Goal: Information Seeking & Learning: Learn about a topic

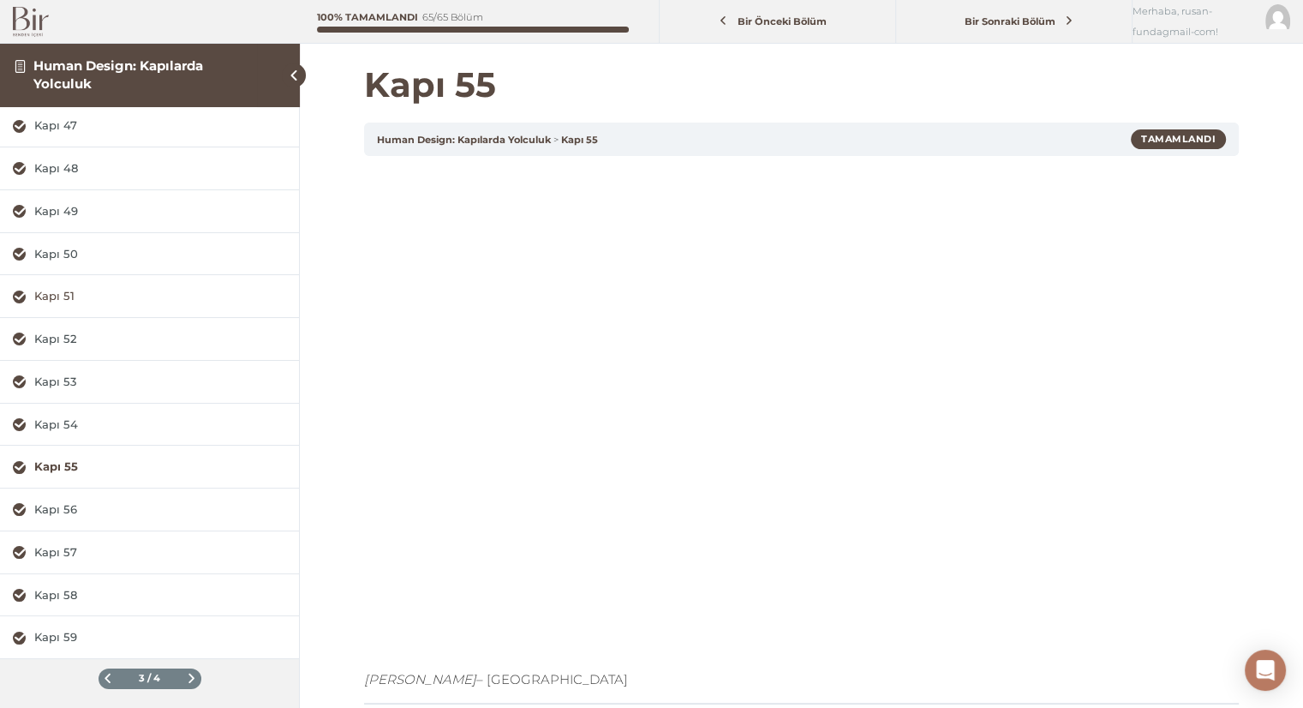
scroll to position [236, 0]
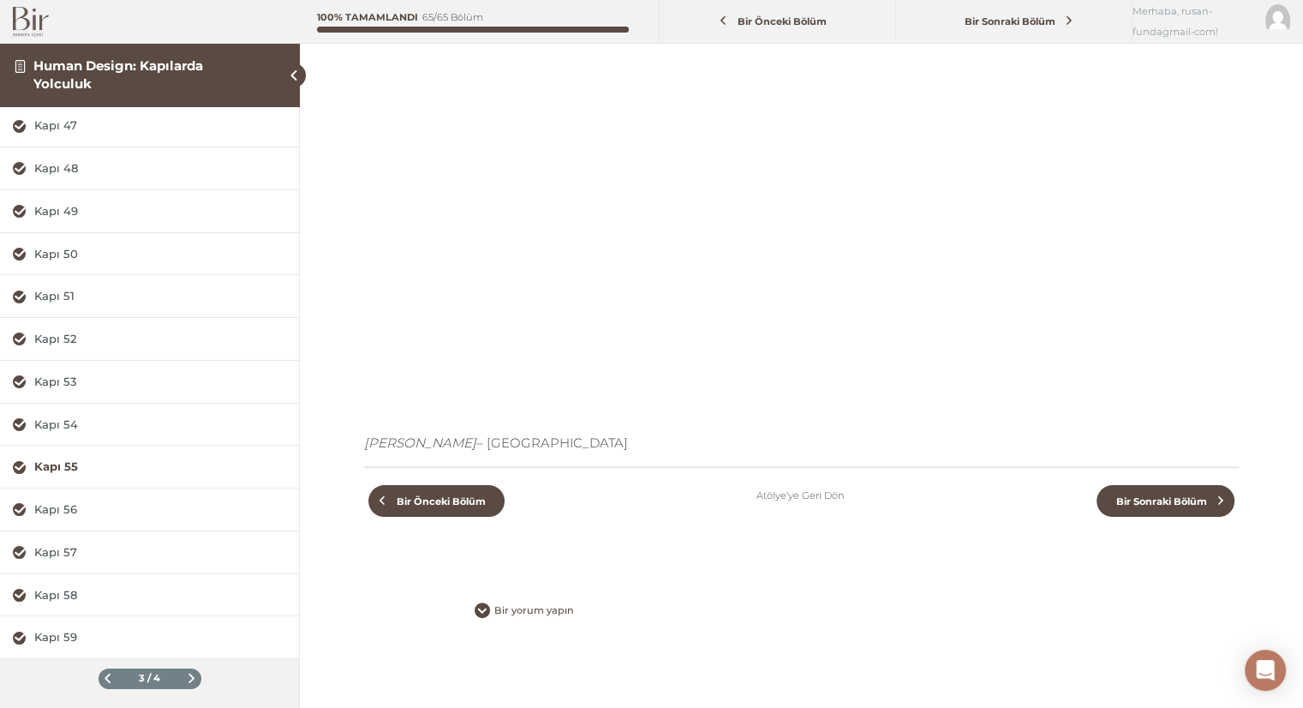
click at [105, 676] on span at bounding box center [107, 677] width 9 height 9
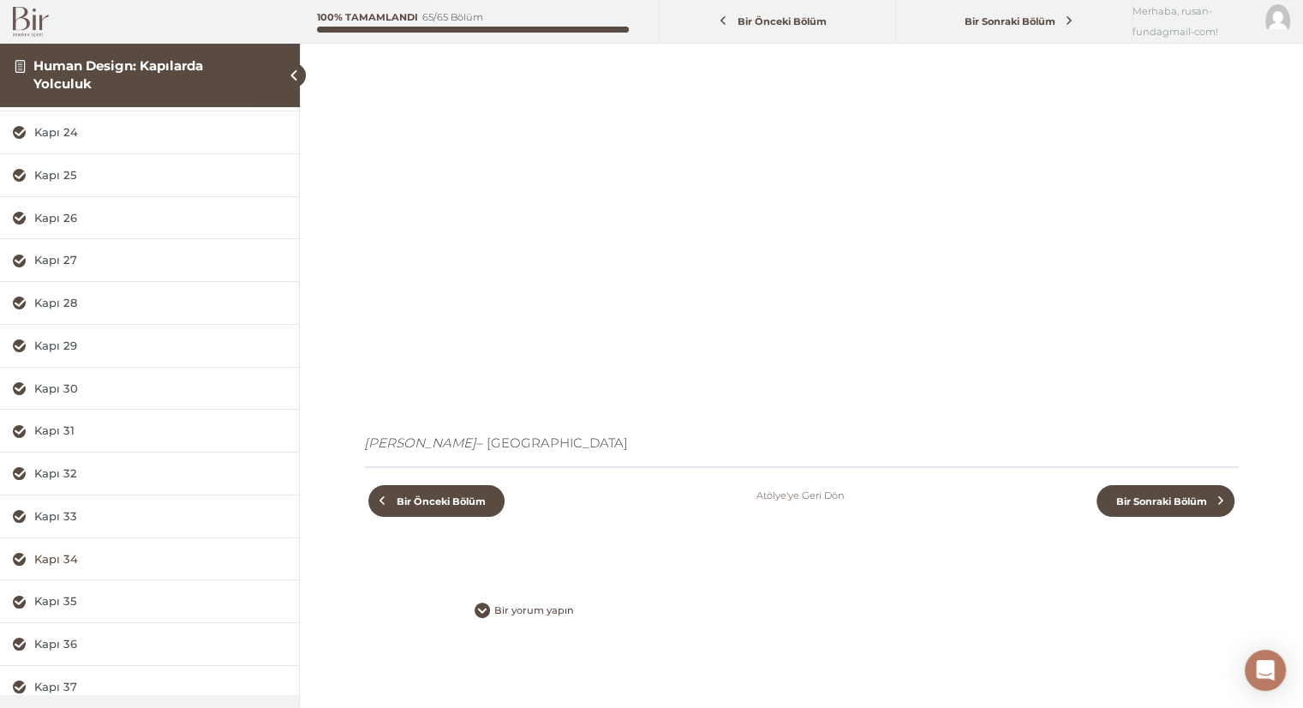
scroll to position [165, 0]
click at [73, 381] on div "Kapı 30" at bounding box center [160, 389] width 252 height 16
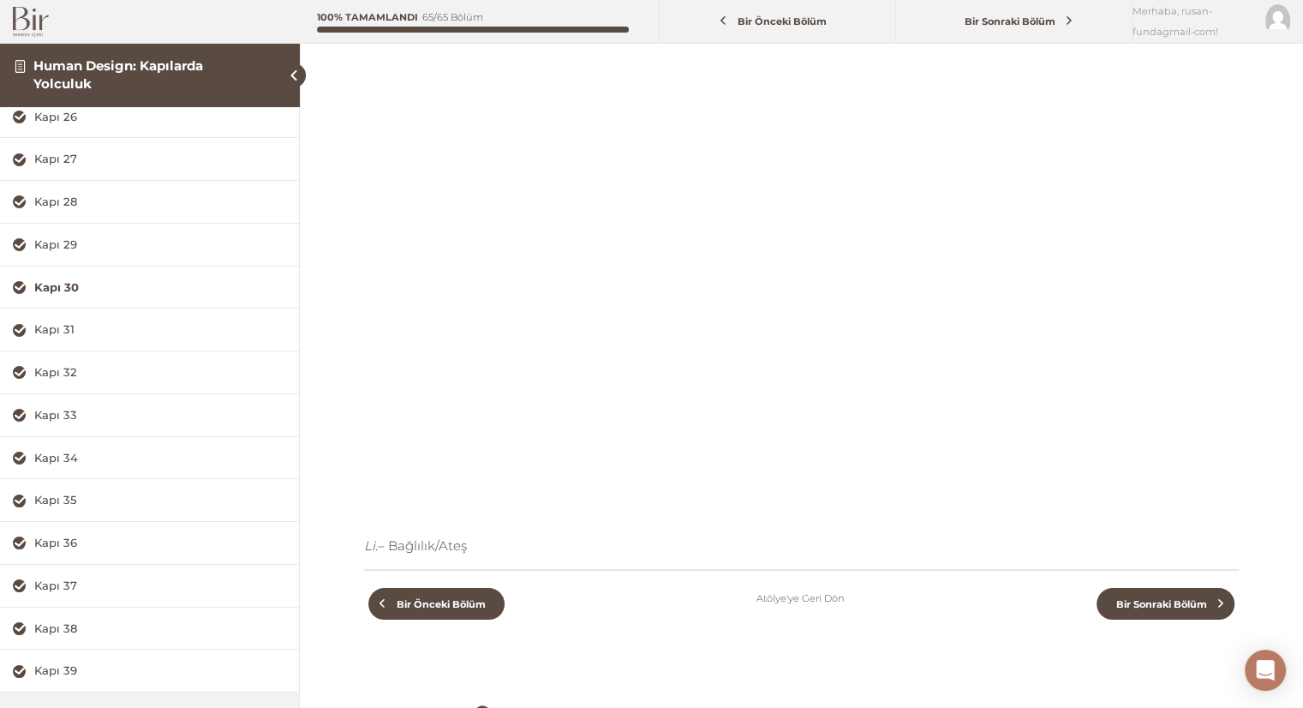
scroll to position [301, 0]
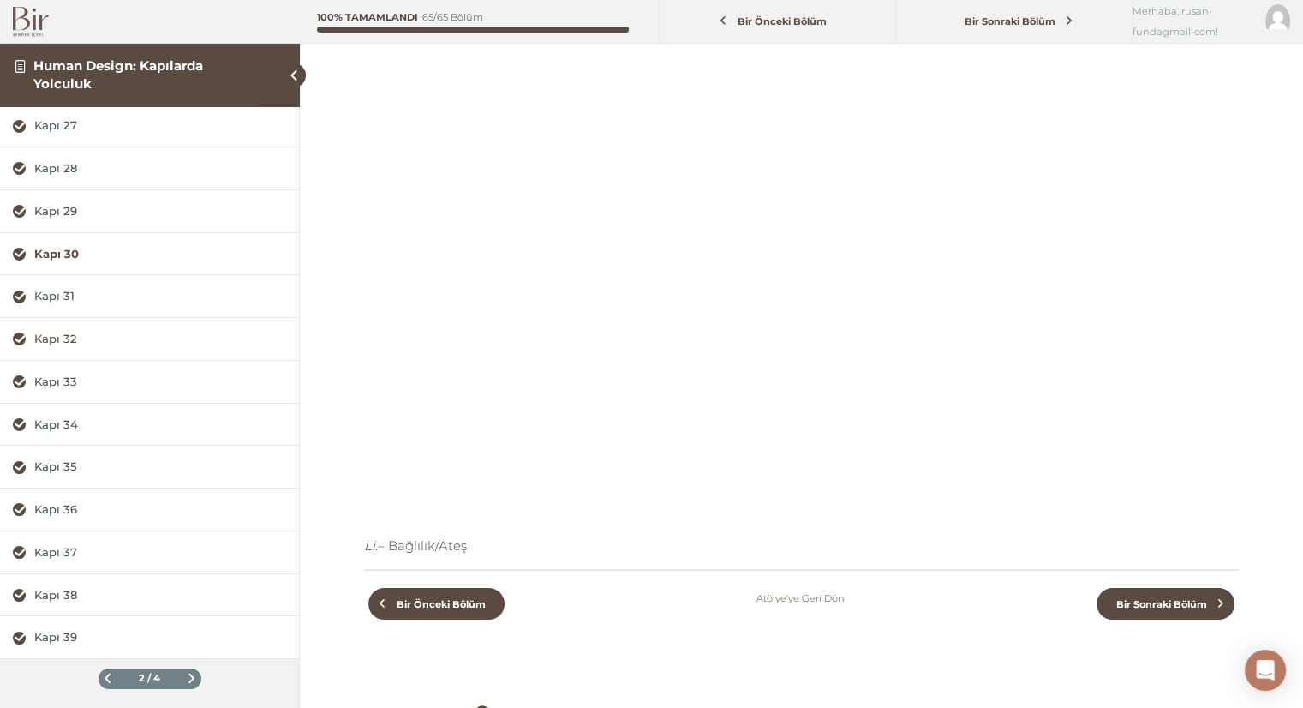
click at [51, 336] on div "Kapı 32" at bounding box center [160, 339] width 252 height 16
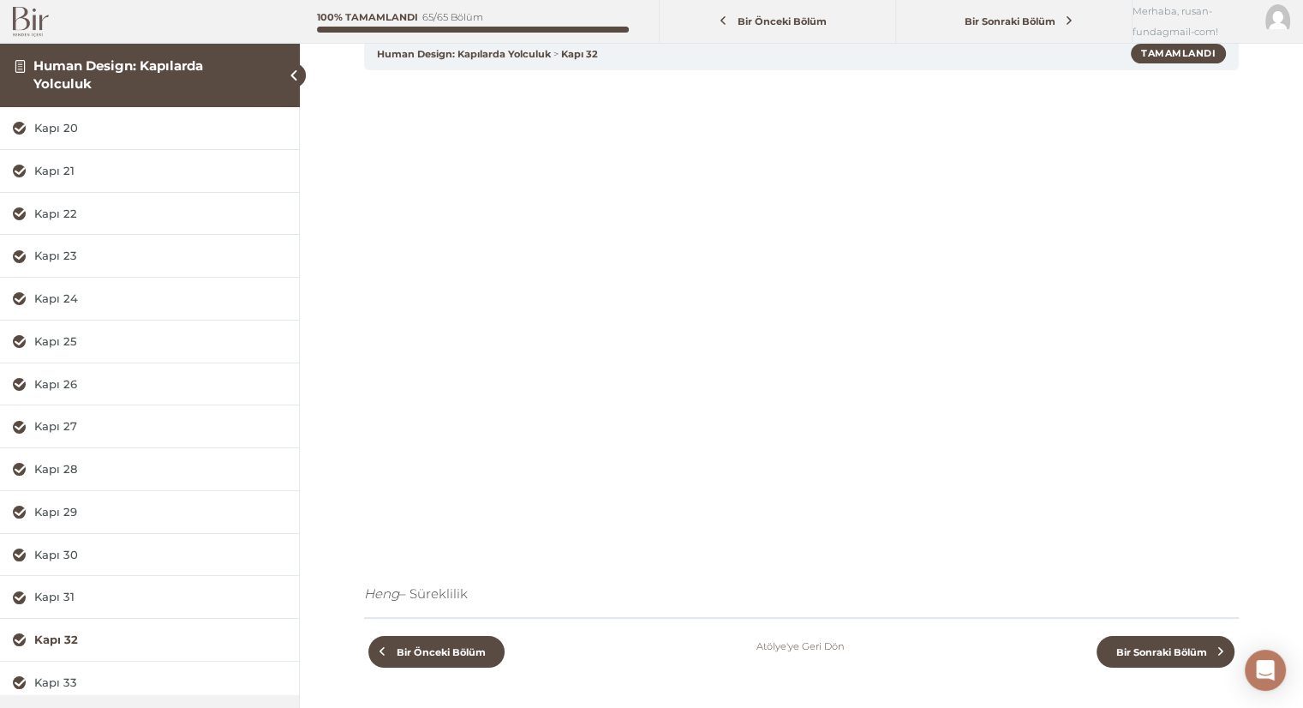
scroll to position [86, 0]
click at [69, 469] on div "Kapı 28" at bounding box center [160, 469] width 252 height 16
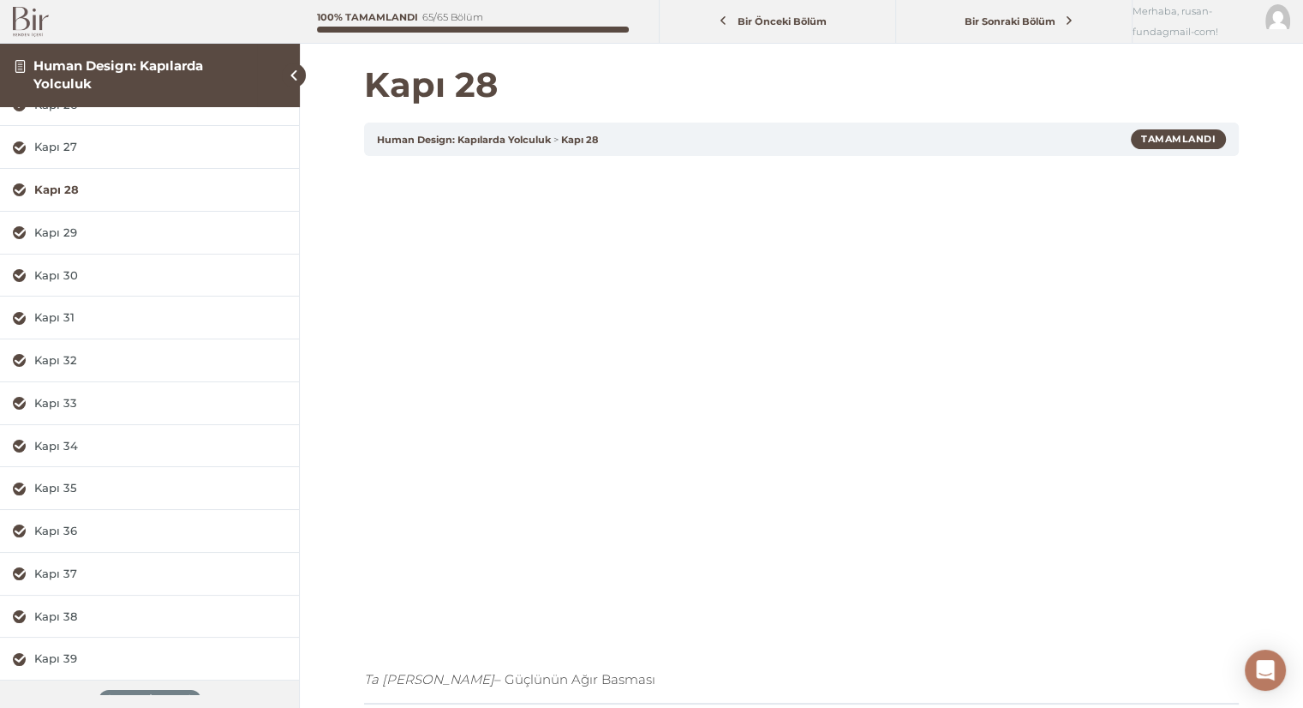
scroll to position [301, 0]
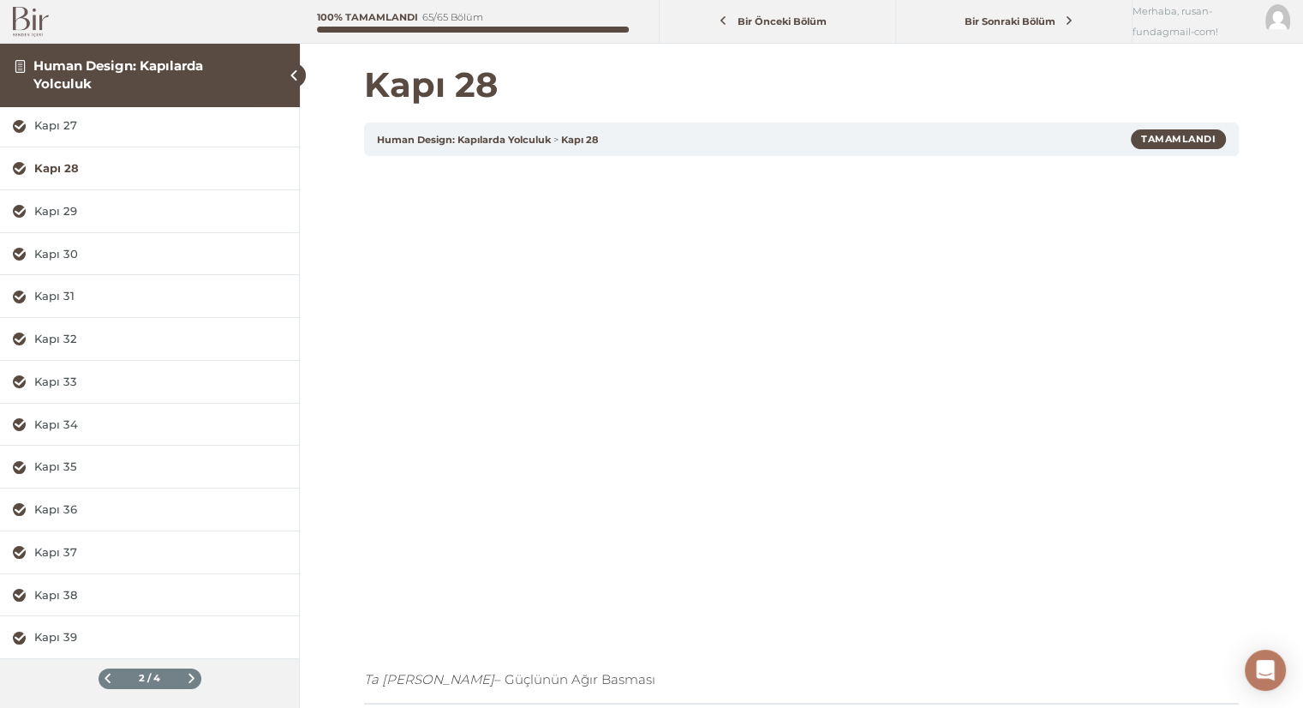
click at [103, 673] on span at bounding box center [107, 677] width 9 height 9
click at [67, 594] on div "Kapı 18" at bounding box center [160, 595] width 252 height 16
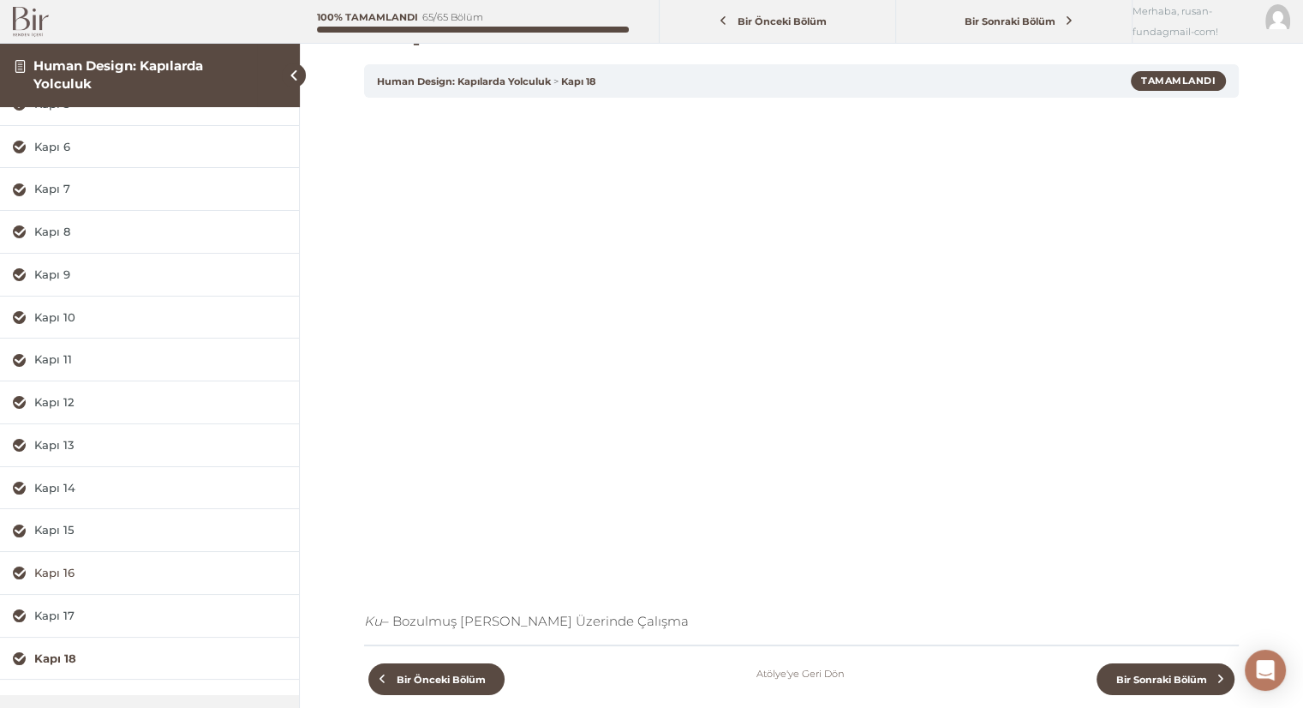
scroll to position [301, 0]
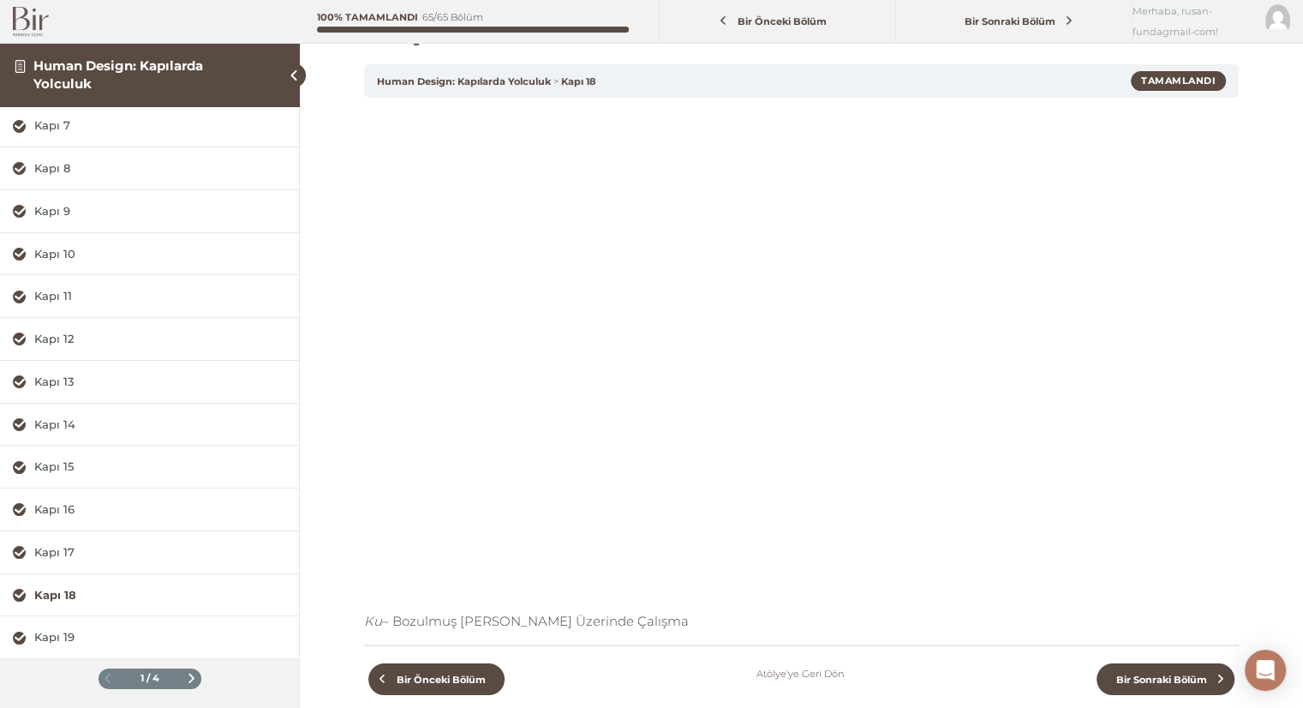
click at [187, 673] on span at bounding box center [191, 677] width 9 height 9
click at [187, 676] on span at bounding box center [191, 677] width 9 height 9
click at [62, 165] on div "Kapı 48" at bounding box center [160, 168] width 252 height 16
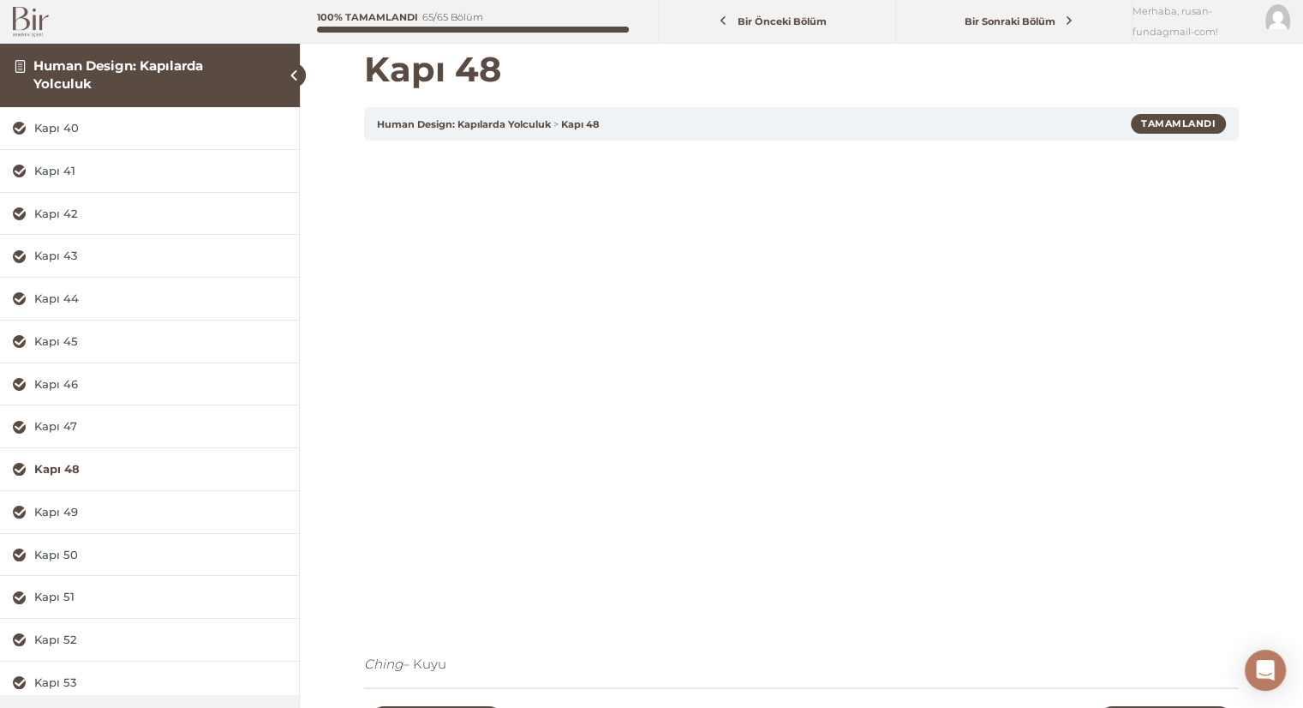
scroll to position [19, 0]
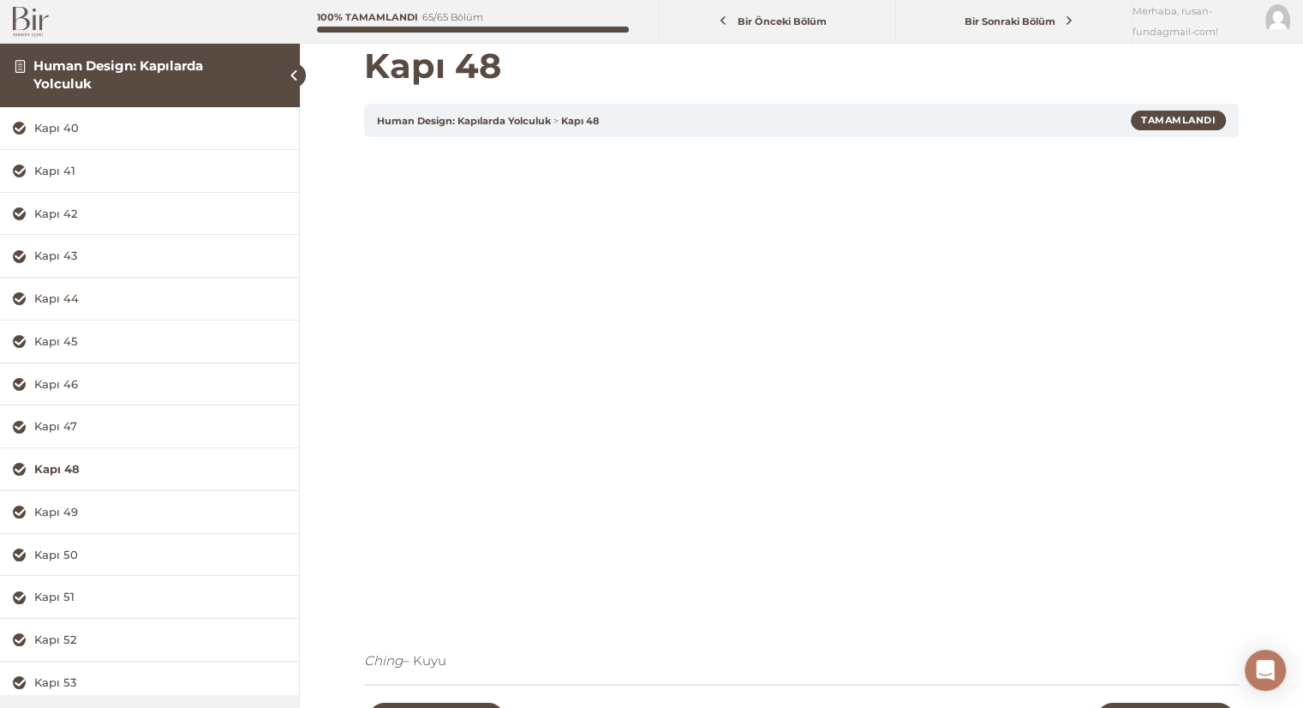
click at [54, 292] on div "Kapı 44" at bounding box center [160, 298] width 252 height 16
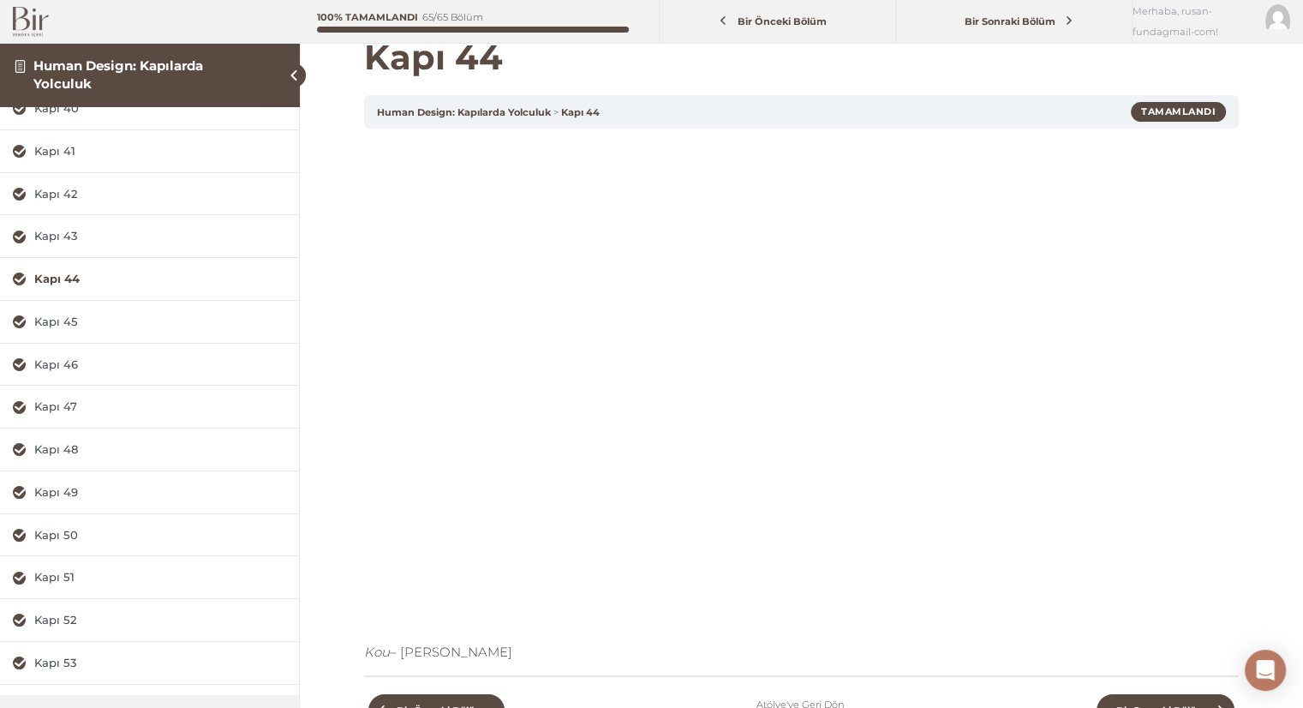
scroll to position [21, 0]
click at [72, 529] on div "Kapı 50" at bounding box center [160, 534] width 252 height 16
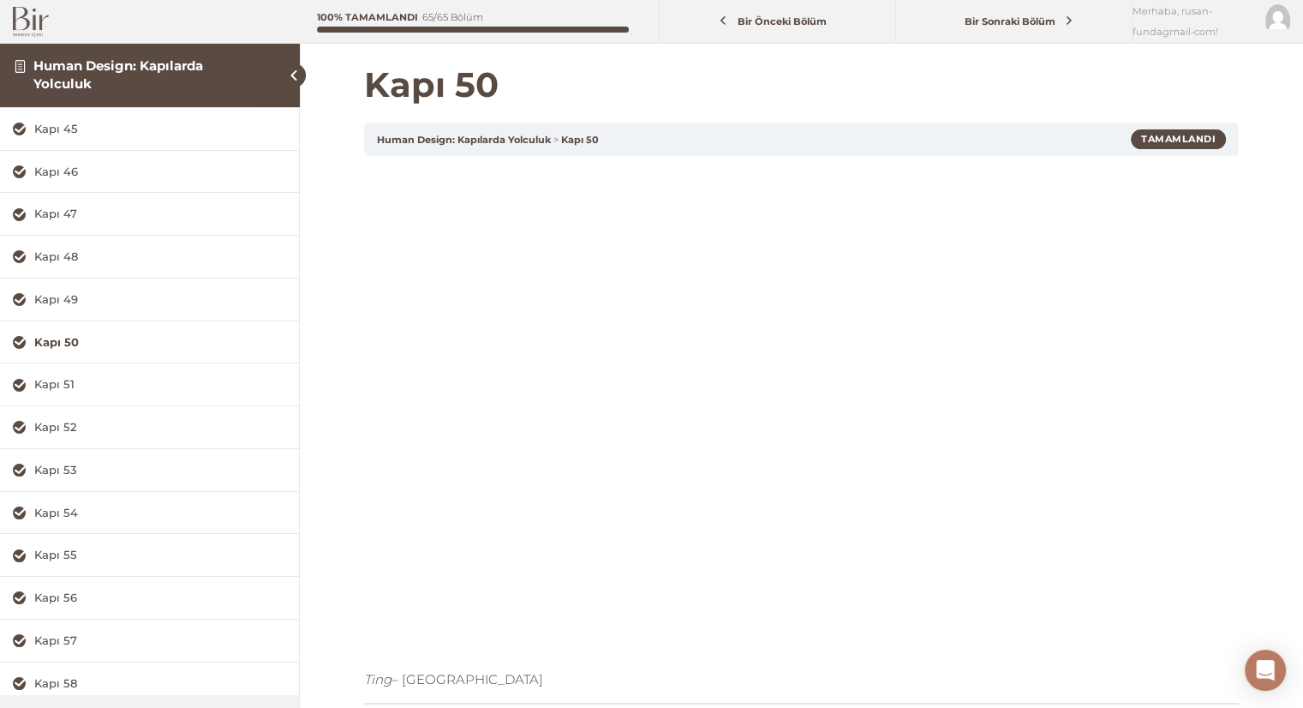
scroll to position [301, 0]
drag, startPoint x: 47, startPoint y: 558, endPoint x: 65, endPoint y: 543, distance: 23.2
click at [65, 543] on div "Kapı 57" at bounding box center [149, 552] width 299 height 42
click at [57, 549] on div "Kapı 57" at bounding box center [160, 552] width 252 height 16
click at [65, 132] on div "Kapı 40" at bounding box center [160, 128] width 252 height 16
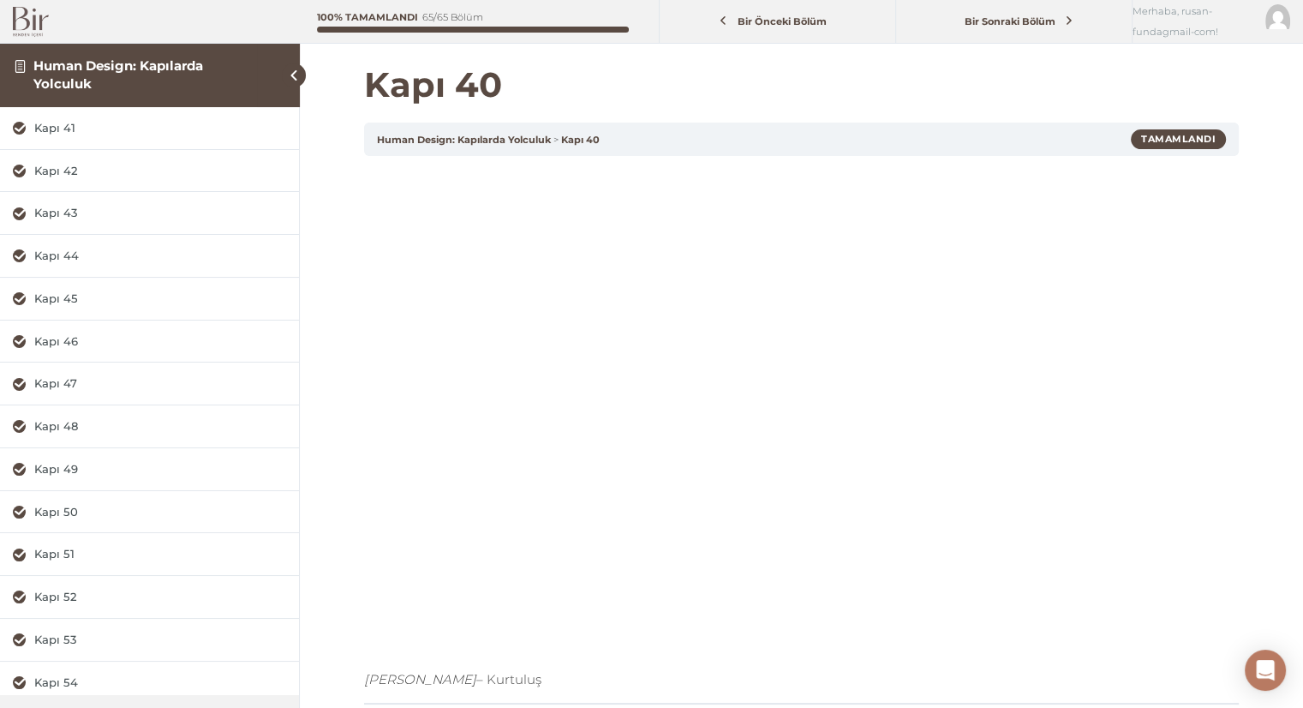
scroll to position [44, 0]
click at [63, 554] on div "Kapı 51" at bounding box center [160, 553] width 252 height 16
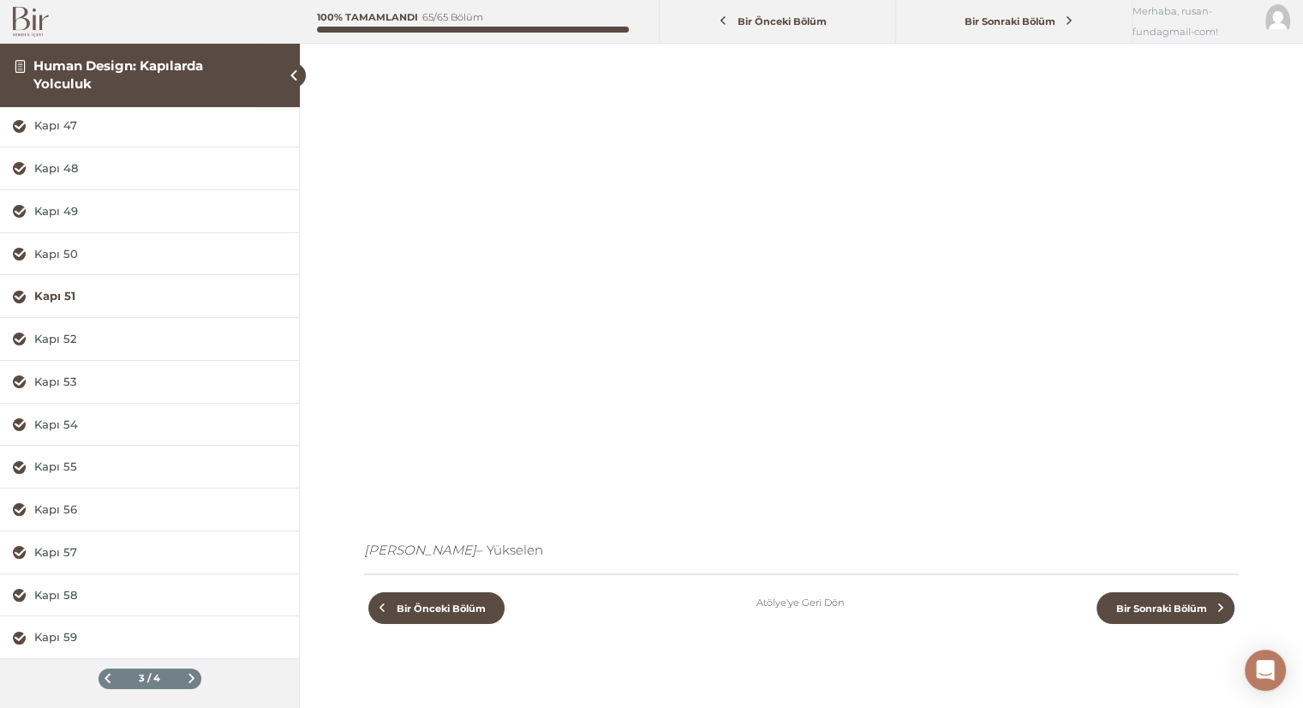
scroll to position [130, 0]
click at [103, 673] on span at bounding box center [107, 677] width 9 height 9
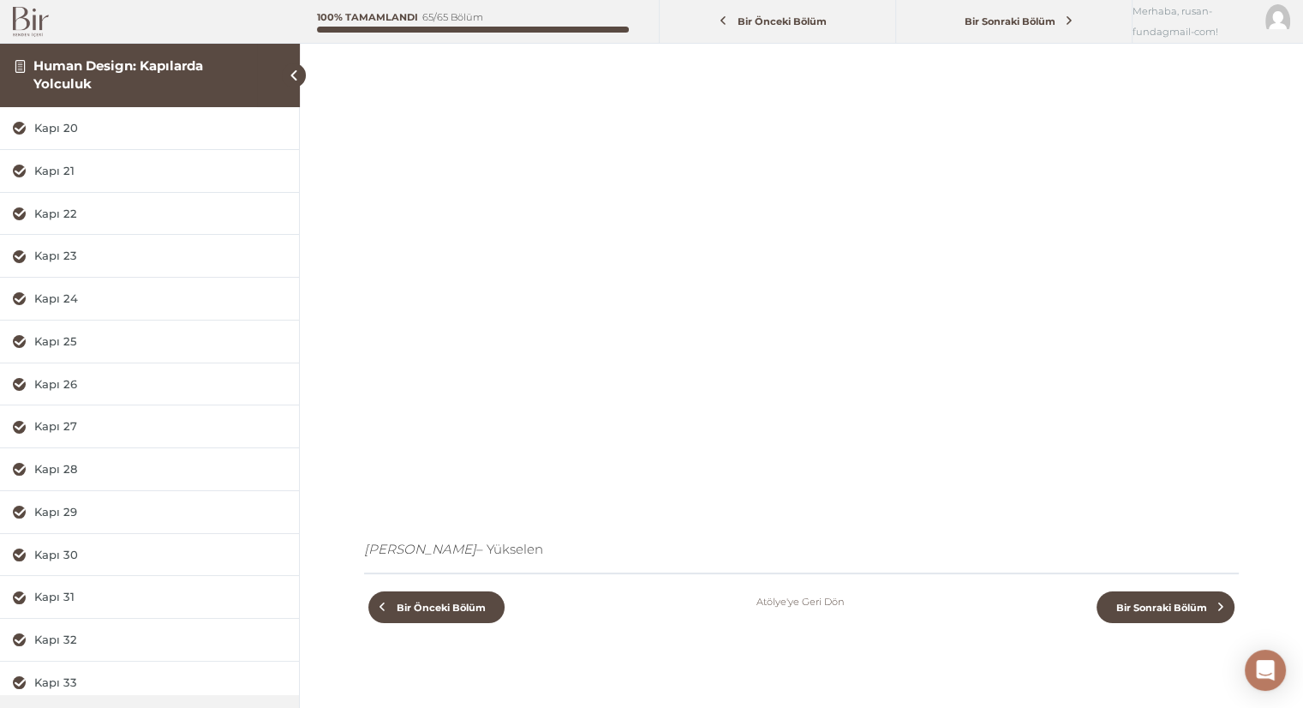
scroll to position [0, 0]
click at [69, 165] on div "Kapı 21" at bounding box center [160, 171] width 252 height 16
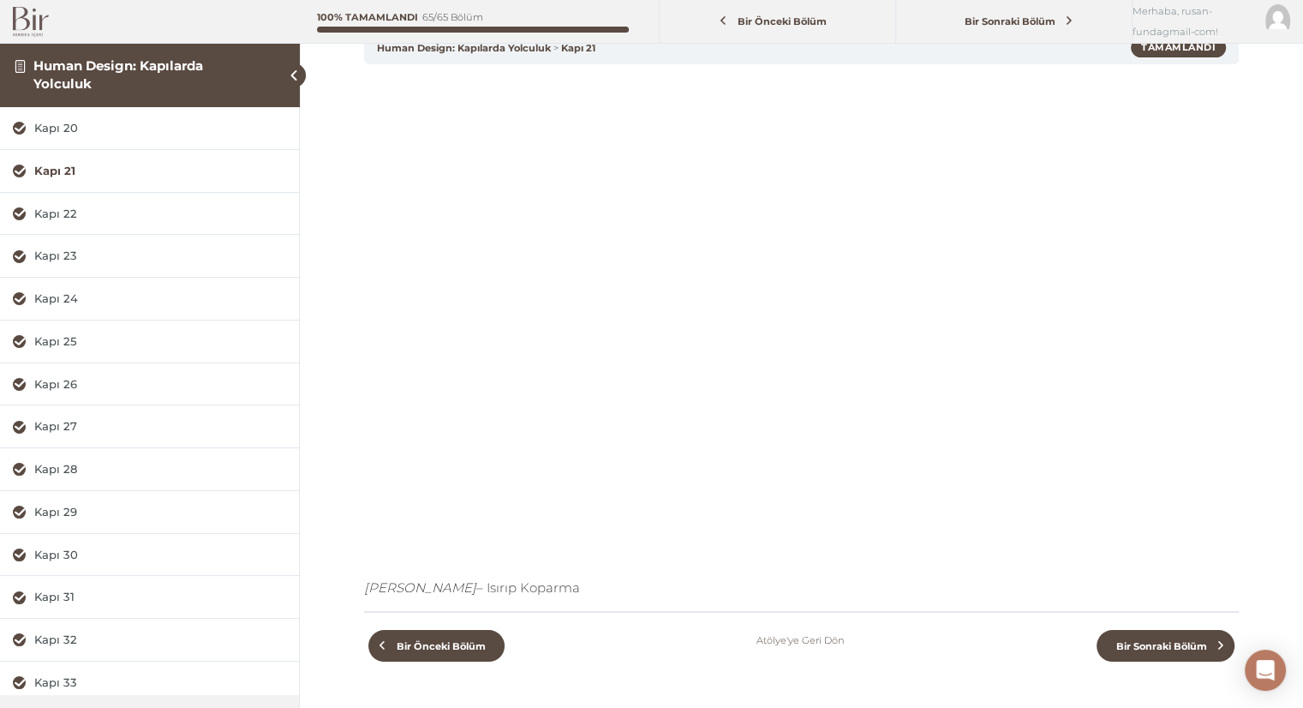
scroll to position [93, 0]
click at [64, 383] on div "Kapı 26" at bounding box center [160, 384] width 252 height 16
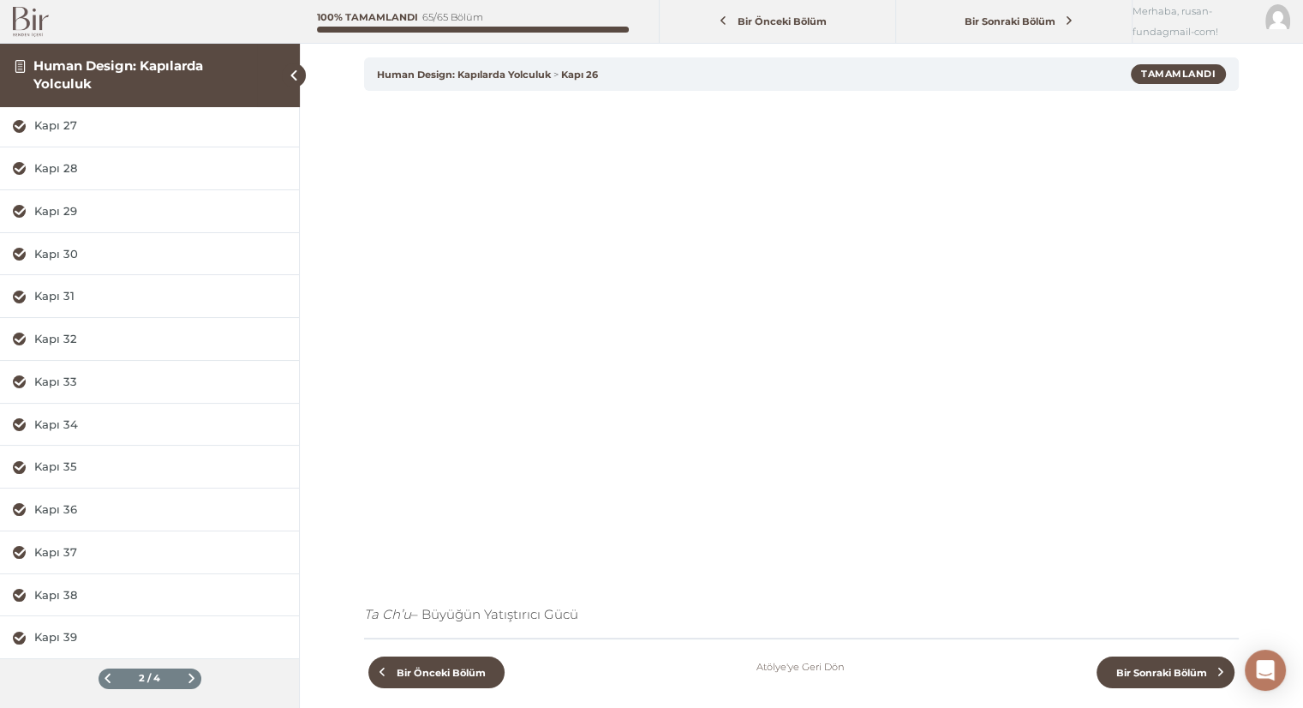
scroll to position [68, 0]
click at [187, 673] on span at bounding box center [191, 677] width 9 height 9
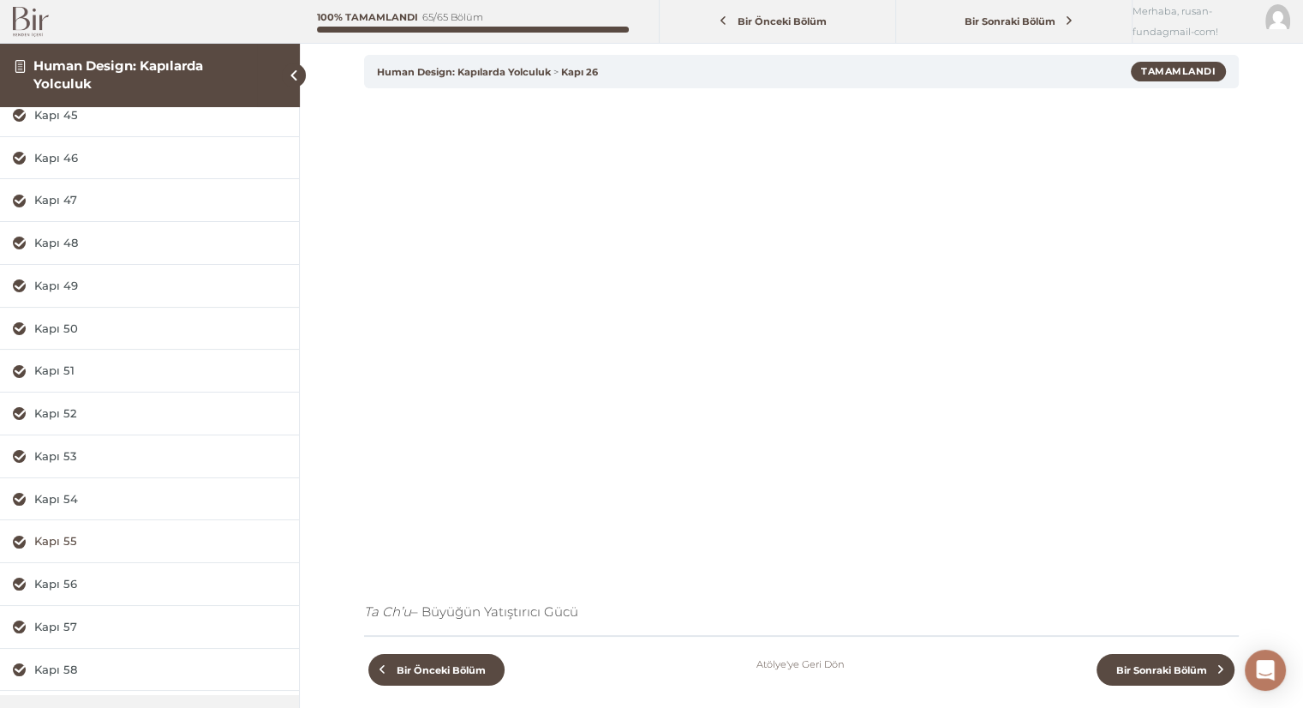
scroll to position [225, 0]
click at [65, 193] on div "Kapı 47" at bounding box center [160, 201] width 252 height 16
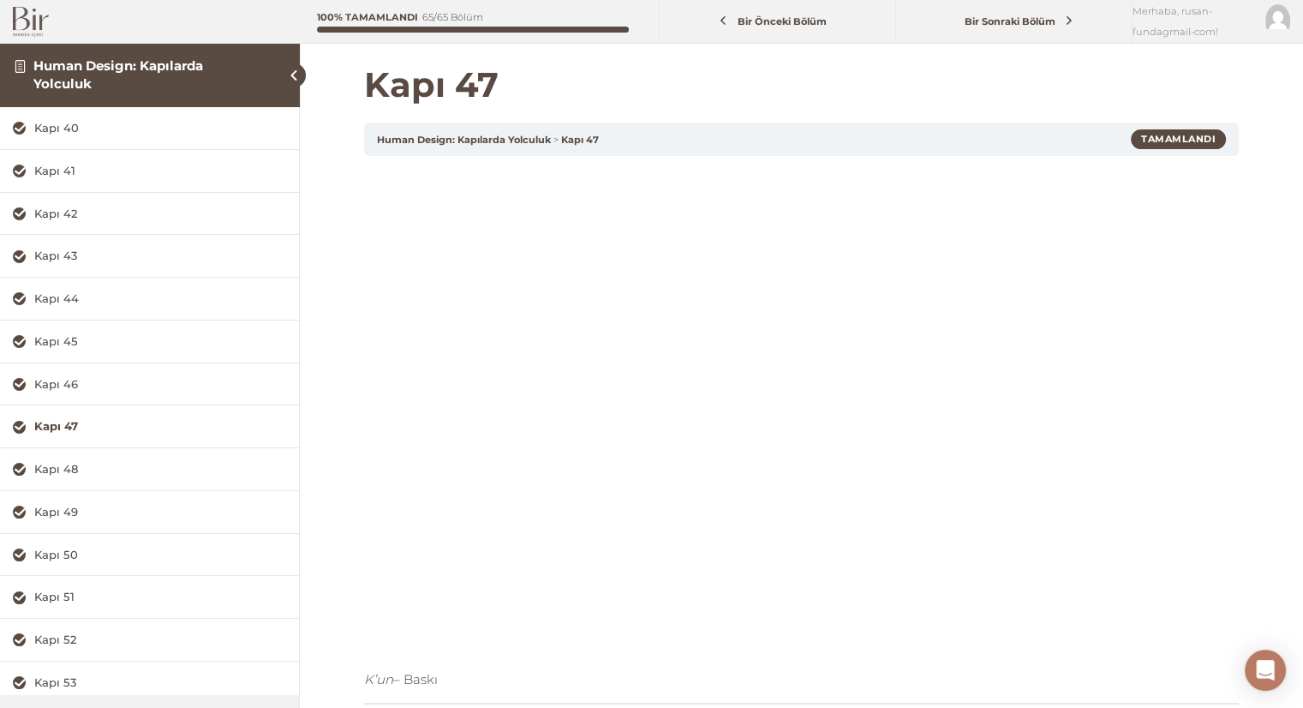
click at [50, 258] on div "Kapı 43" at bounding box center [160, 256] width 252 height 16
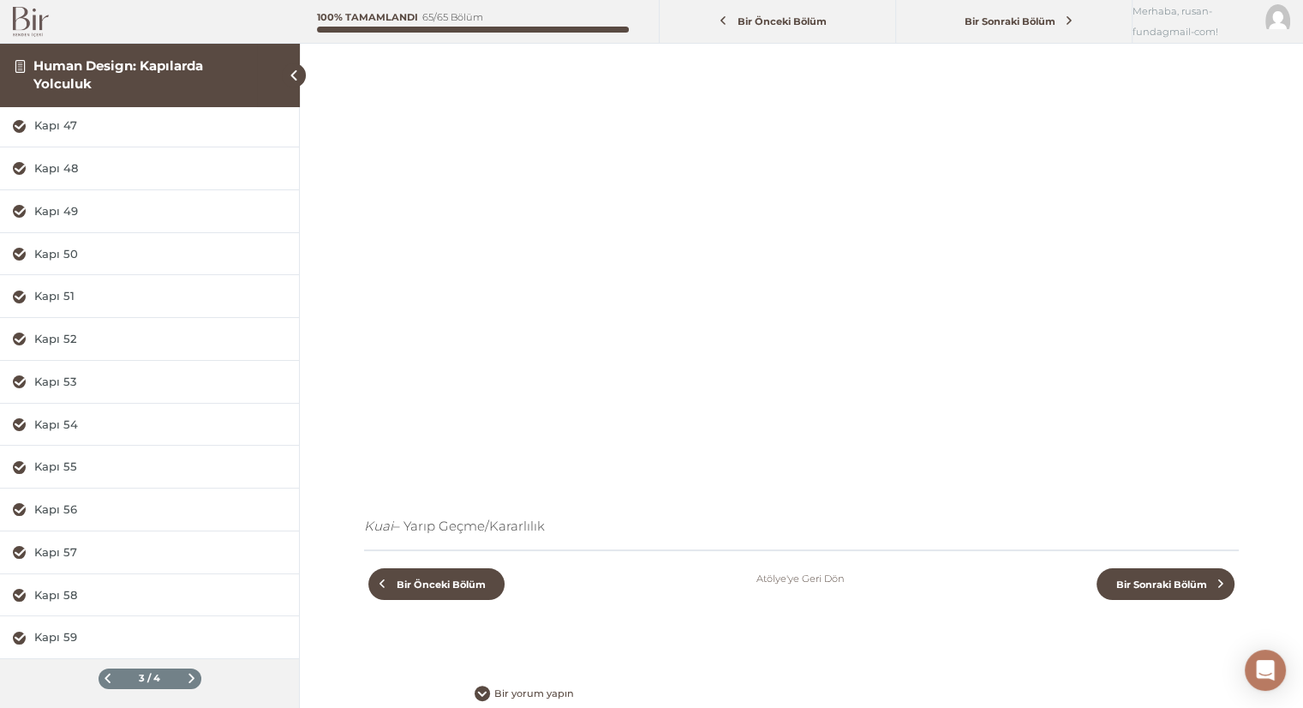
scroll to position [236, 0]
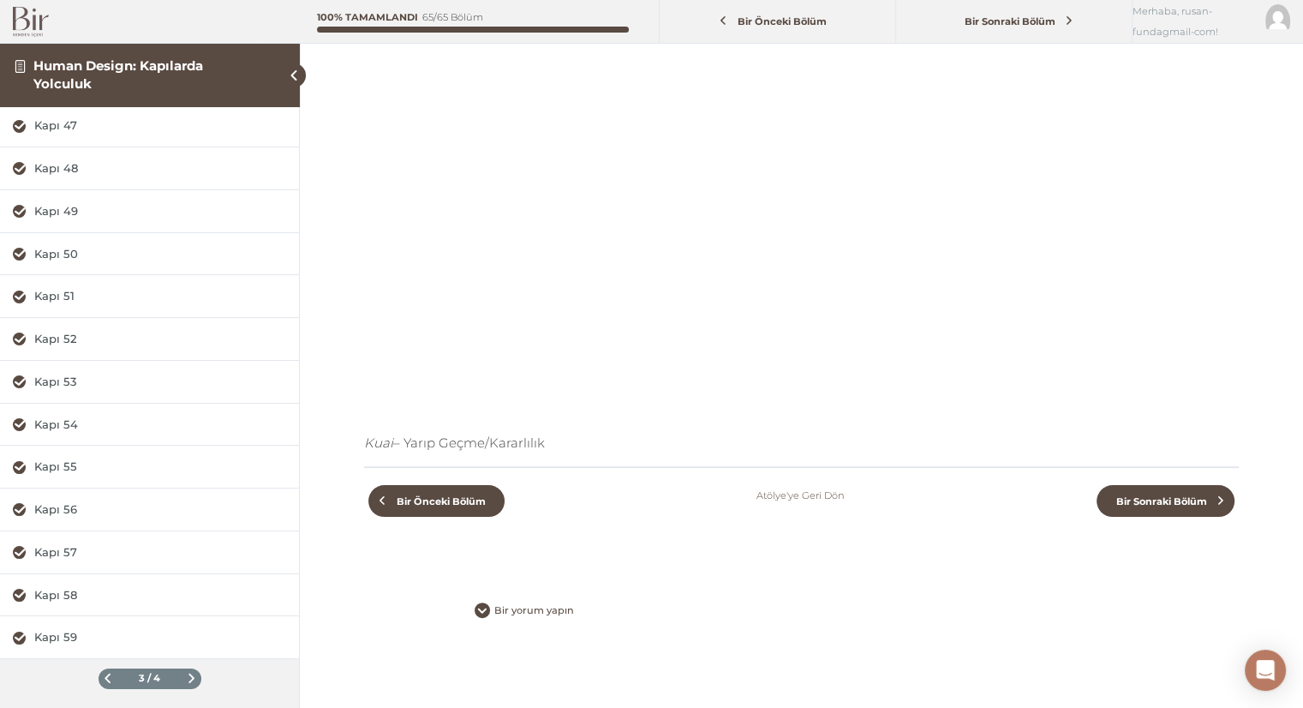
click at [99, 677] on div "3 / 4" at bounding box center [150, 678] width 103 height 21
click at [103, 673] on span at bounding box center [107, 677] width 9 height 9
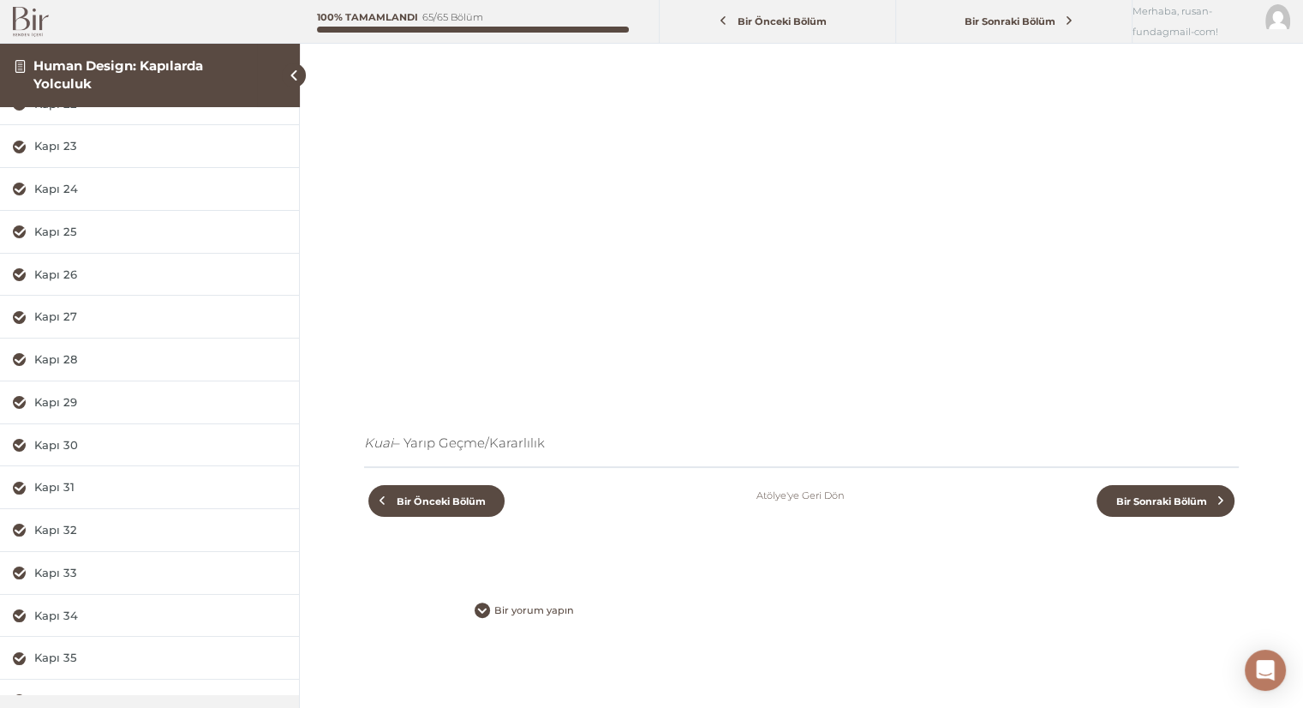
scroll to position [79, 0]
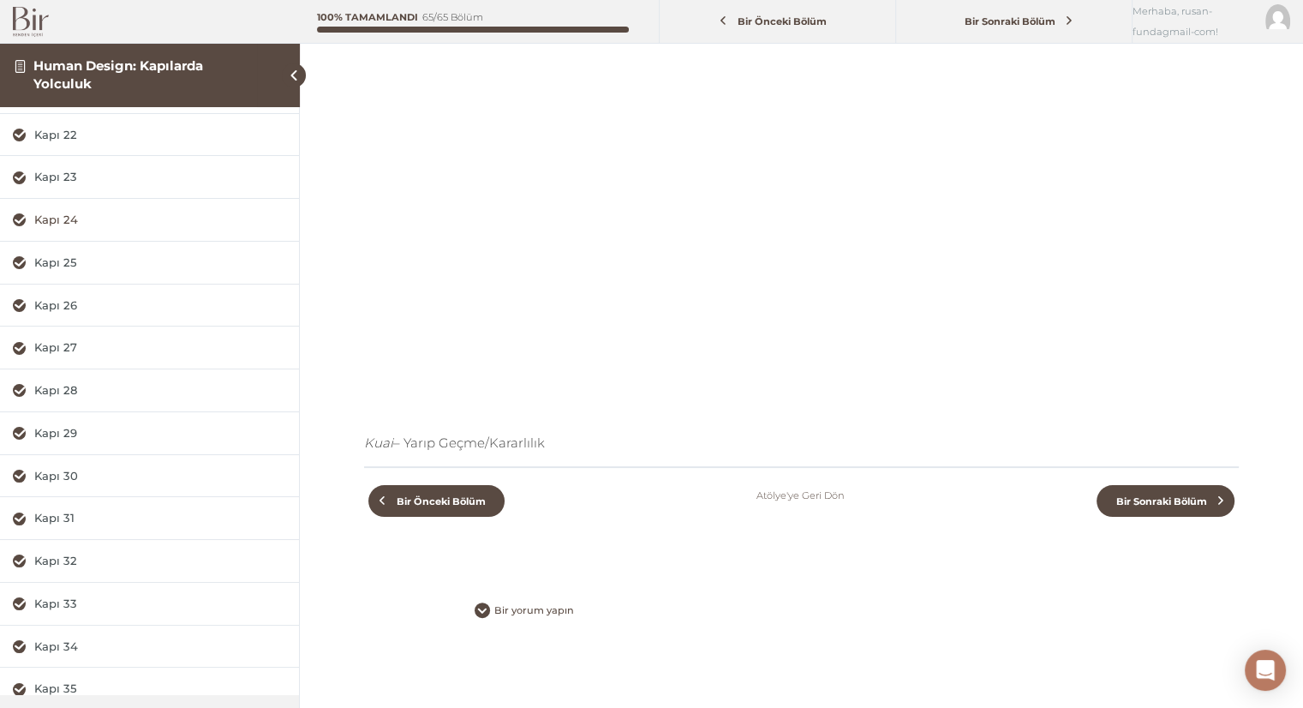
click at [60, 221] on div "Kapı 24" at bounding box center [160, 220] width 252 height 16
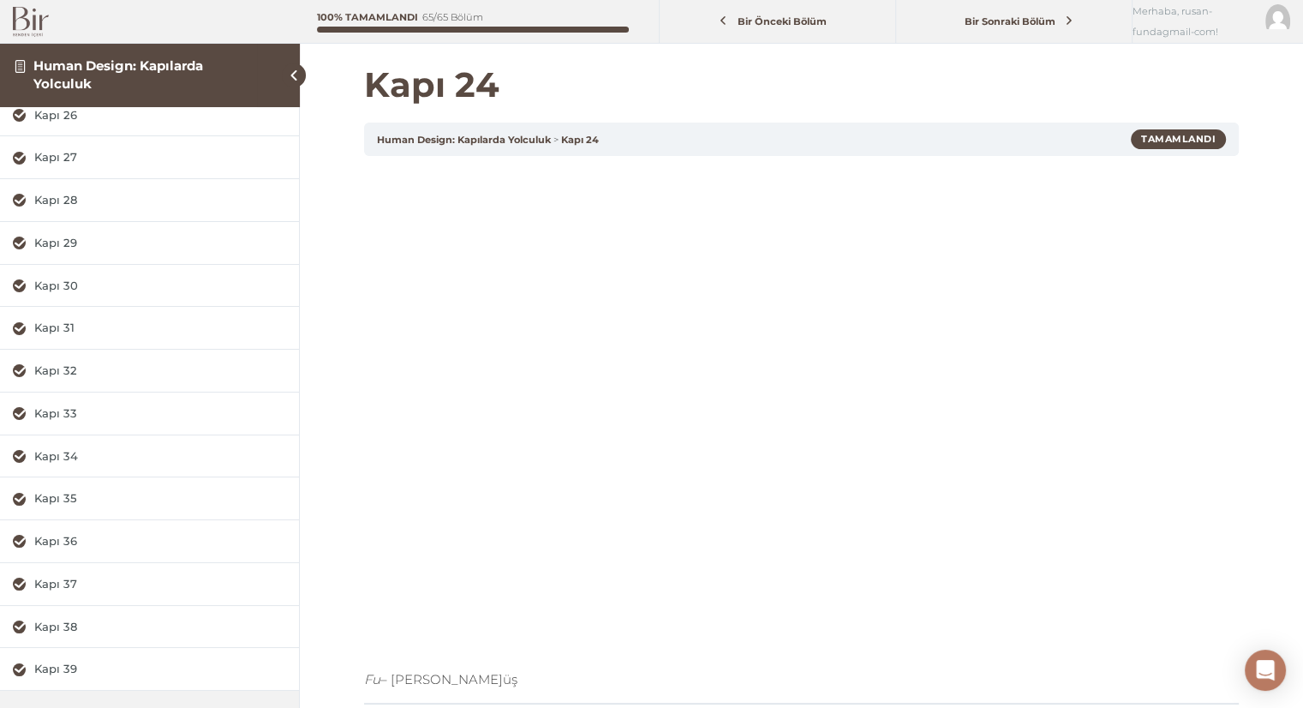
scroll to position [301, 0]
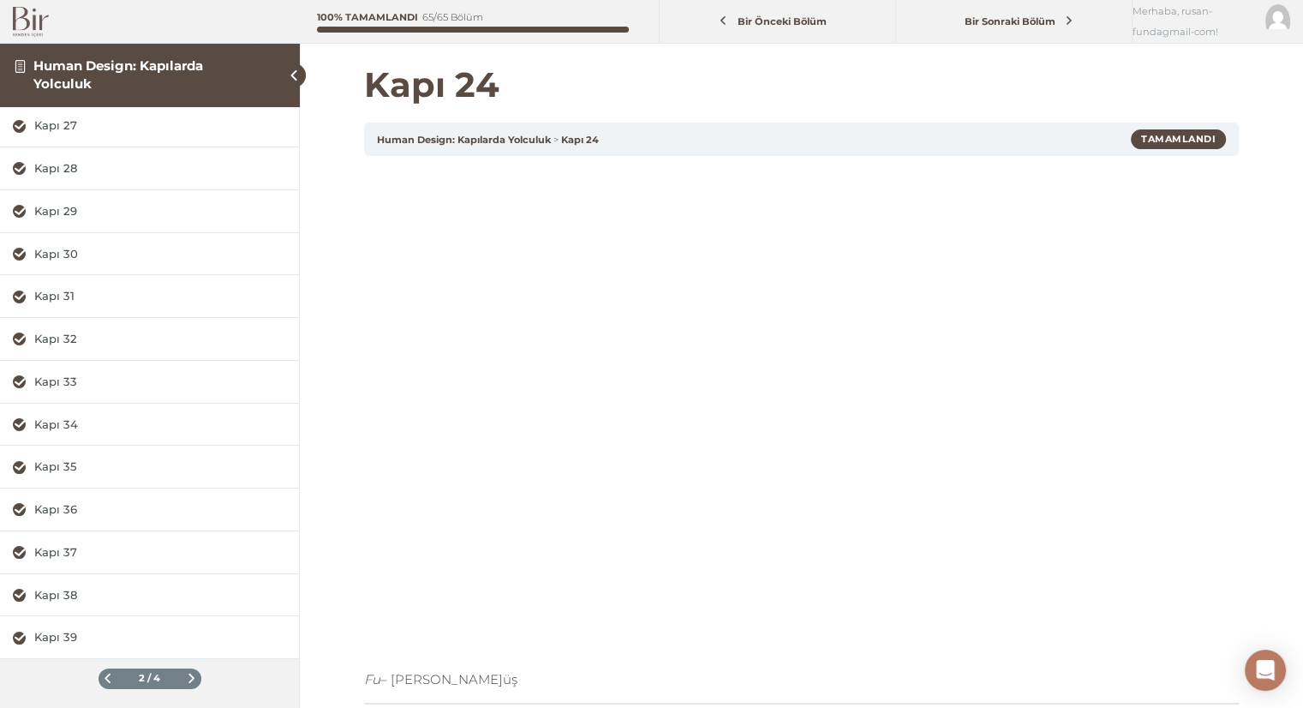
click at [103, 673] on span at bounding box center [107, 677] width 9 height 9
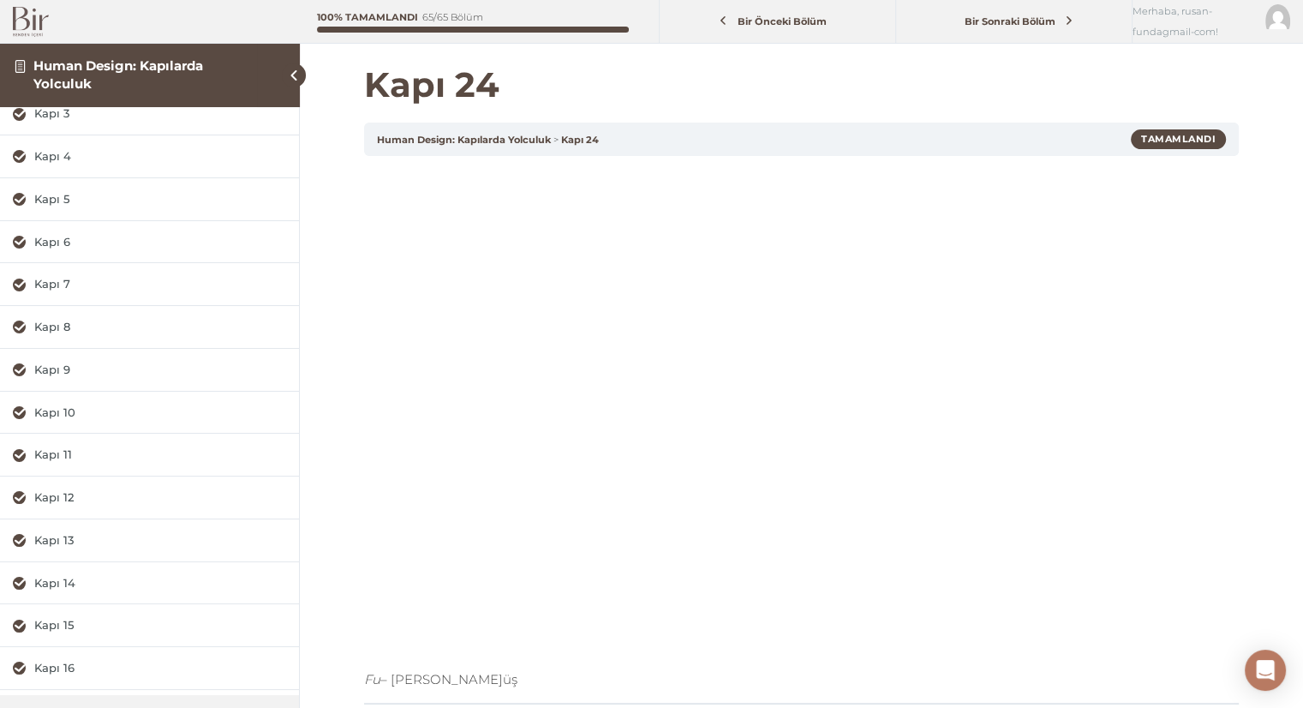
scroll to position [129, 0]
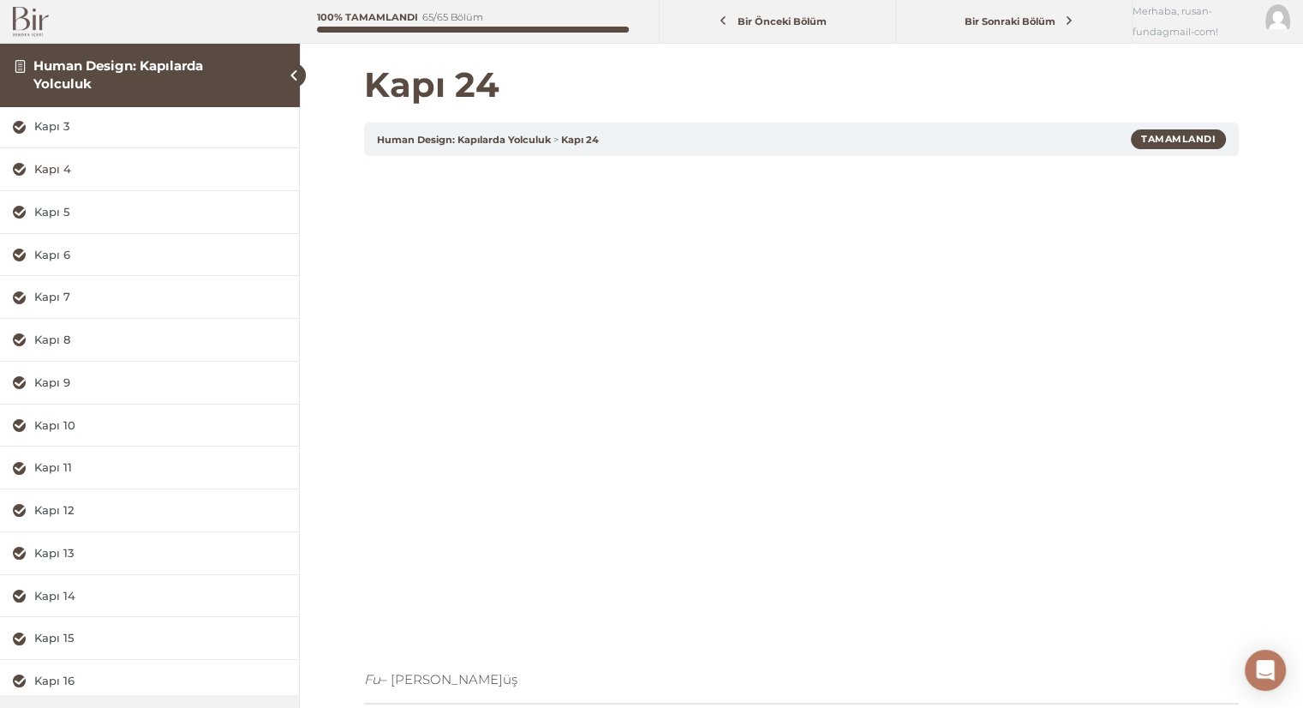
click at [57, 165] on div "Kapı 4" at bounding box center [160, 169] width 252 height 16
click at [55, 642] on div "Kapı 12" at bounding box center [160, 639] width 252 height 16
click at [63, 470] on div "Kapı 8" at bounding box center [160, 469] width 252 height 16
click at [58, 547] on div "Kapı 16" at bounding box center [160, 553] width 252 height 16
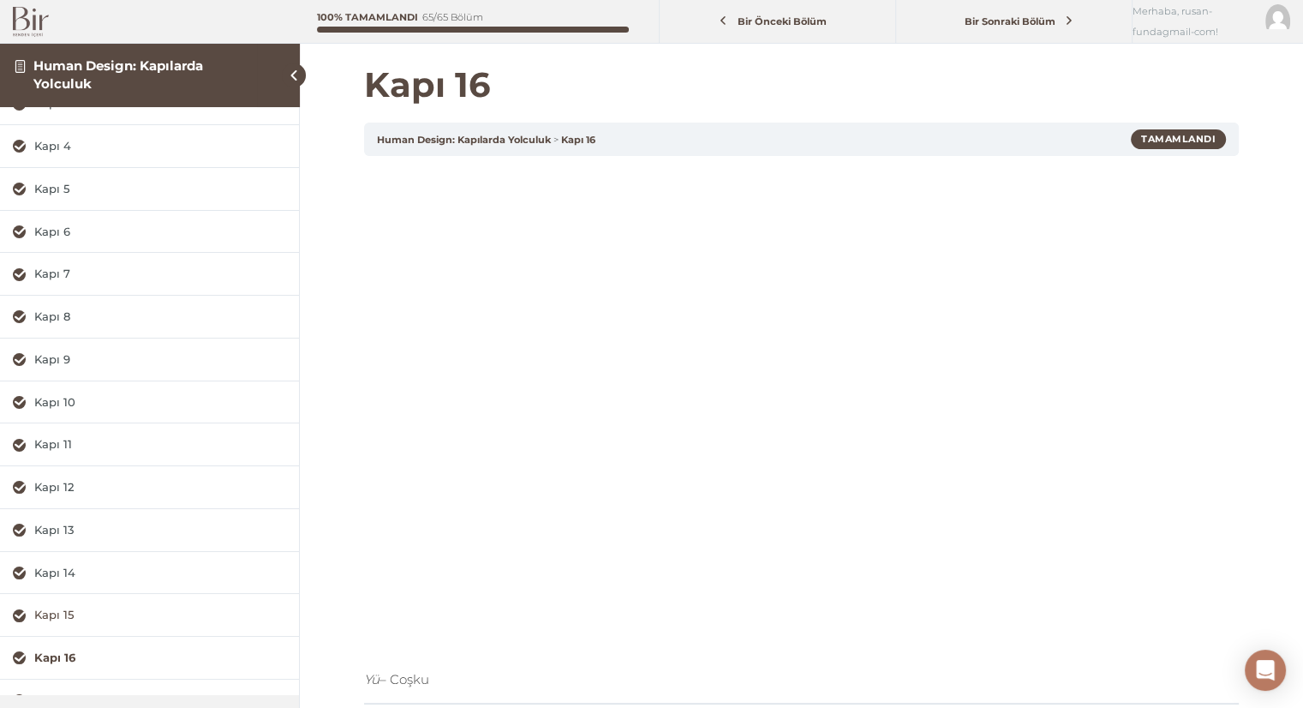
scroll to position [301, 0]
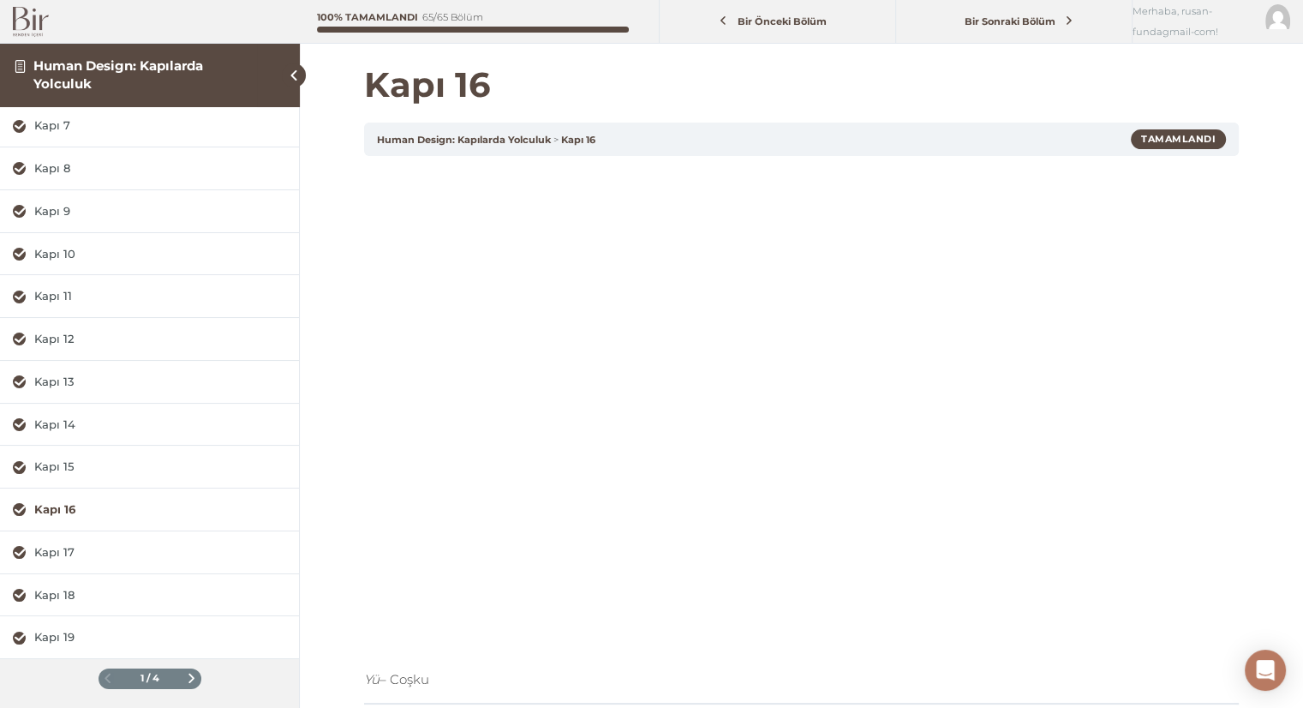
click at [187, 675] on span at bounding box center [191, 677] width 9 height 9
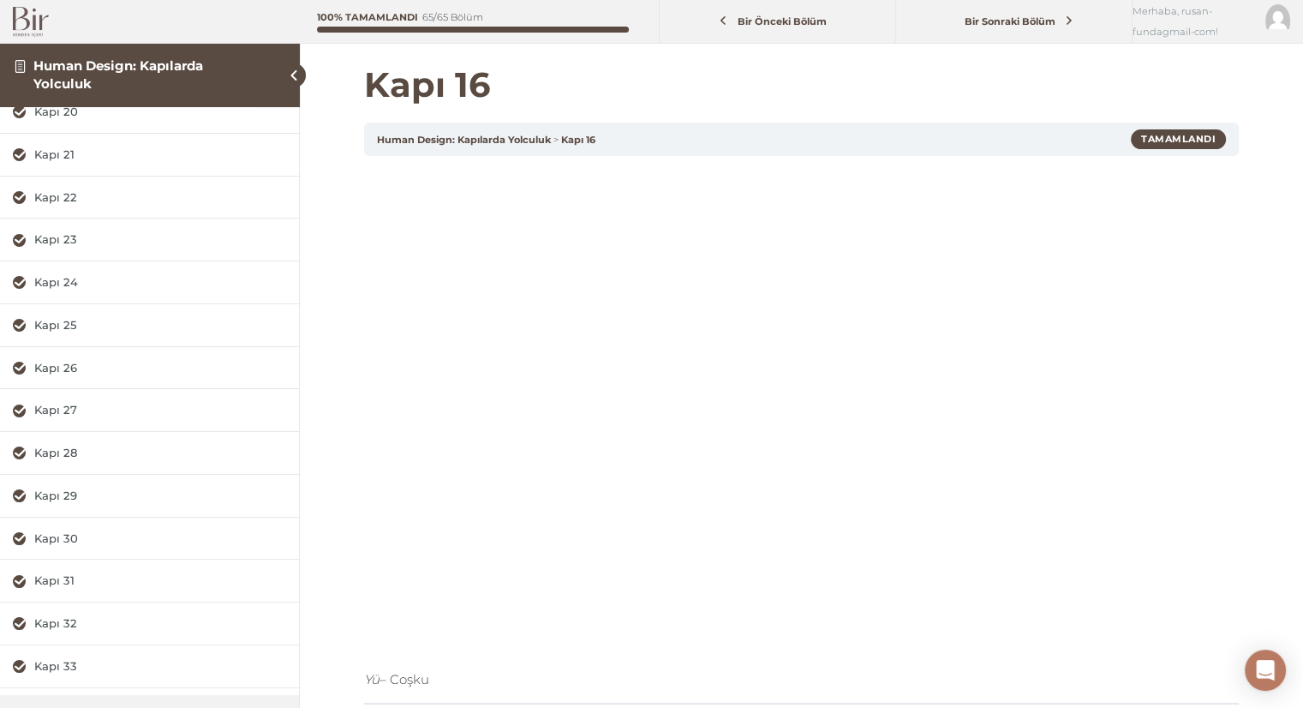
scroll to position [0, 0]
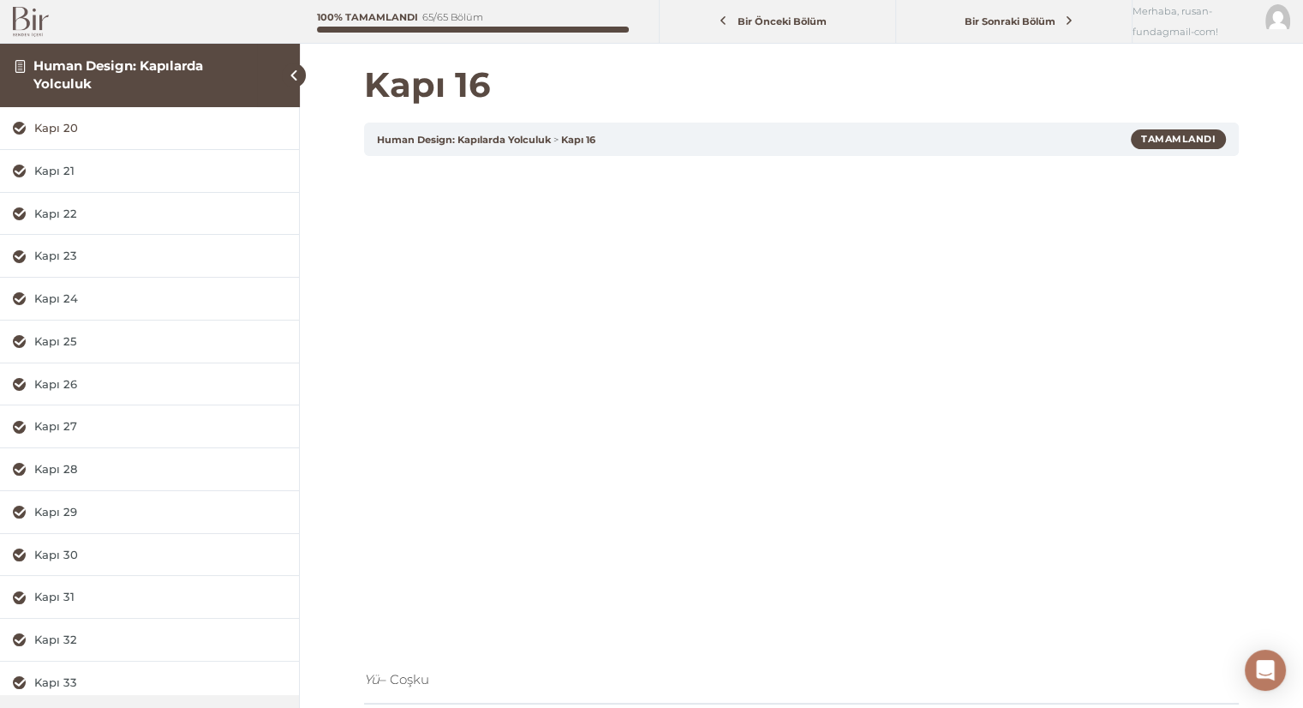
click at [65, 125] on div "Kapı 20" at bounding box center [160, 128] width 252 height 16
click at [64, 252] on div "Kapı 23" at bounding box center [160, 256] width 252 height 16
click at [53, 674] on div "Kapı 33" at bounding box center [160, 682] width 252 height 16
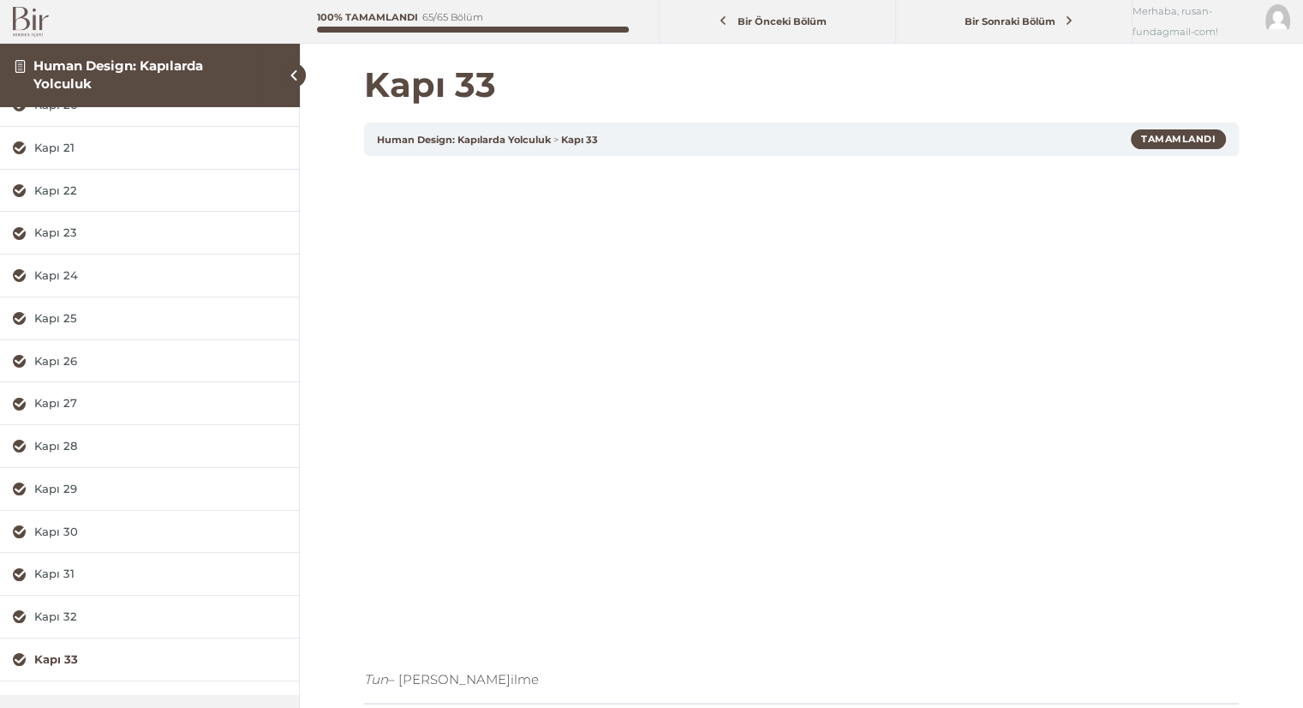
scroll to position [25, 0]
click at [677, 87] on h1 "Kapı 33" at bounding box center [801, 84] width 875 height 41
click at [50, 572] on div "Kapı 31" at bounding box center [160, 572] width 252 height 16
click at [58, 611] on div "Kapı 35" at bounding box center [160, 616] width 252 height 16
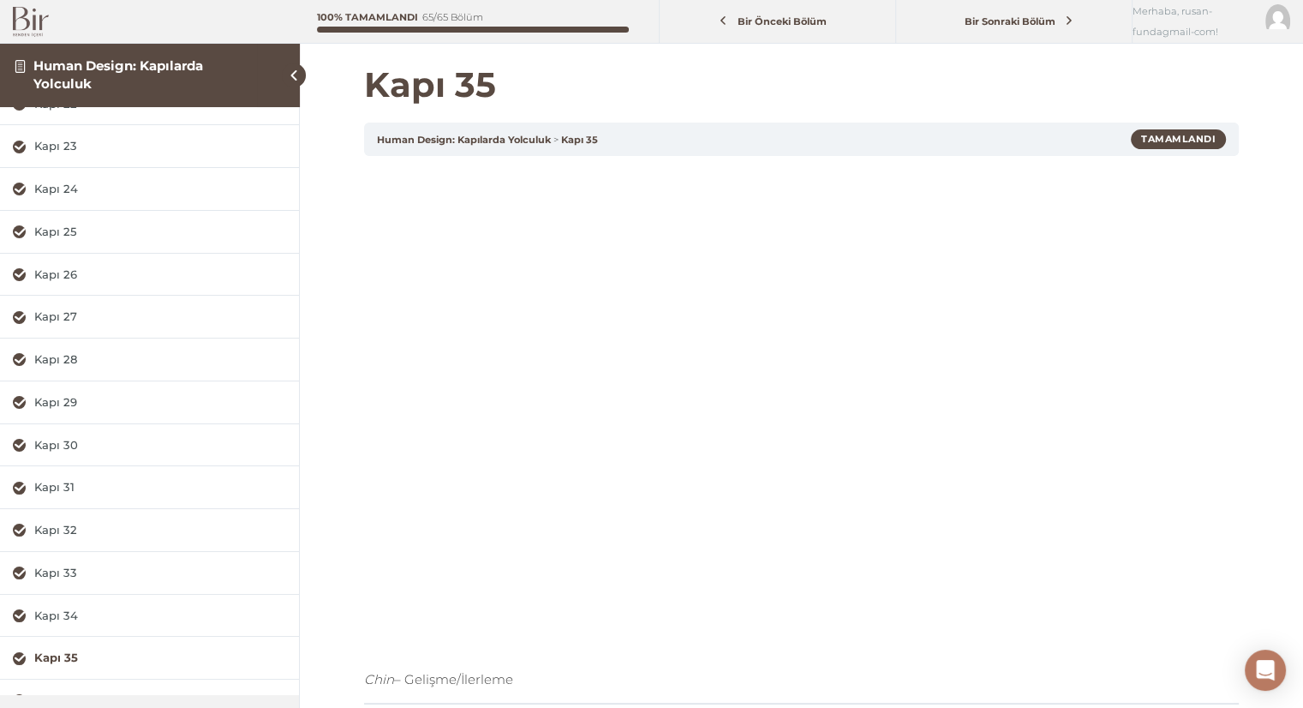
scroll to position [301, 0]
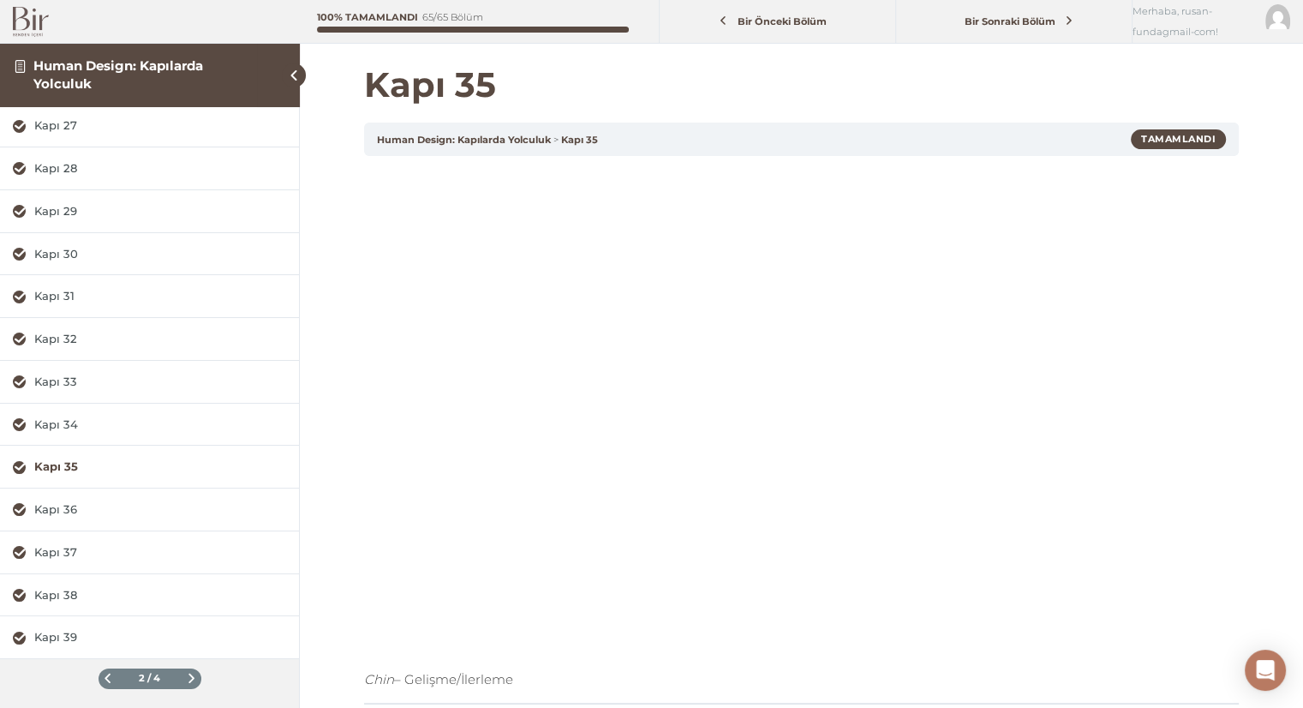
click at [178, 673] on div "2 / 4" at bounding box center [150, 678] width 103 height 21
click at [187, 679] on span at bounding box center [191, 677] width 9 height 9
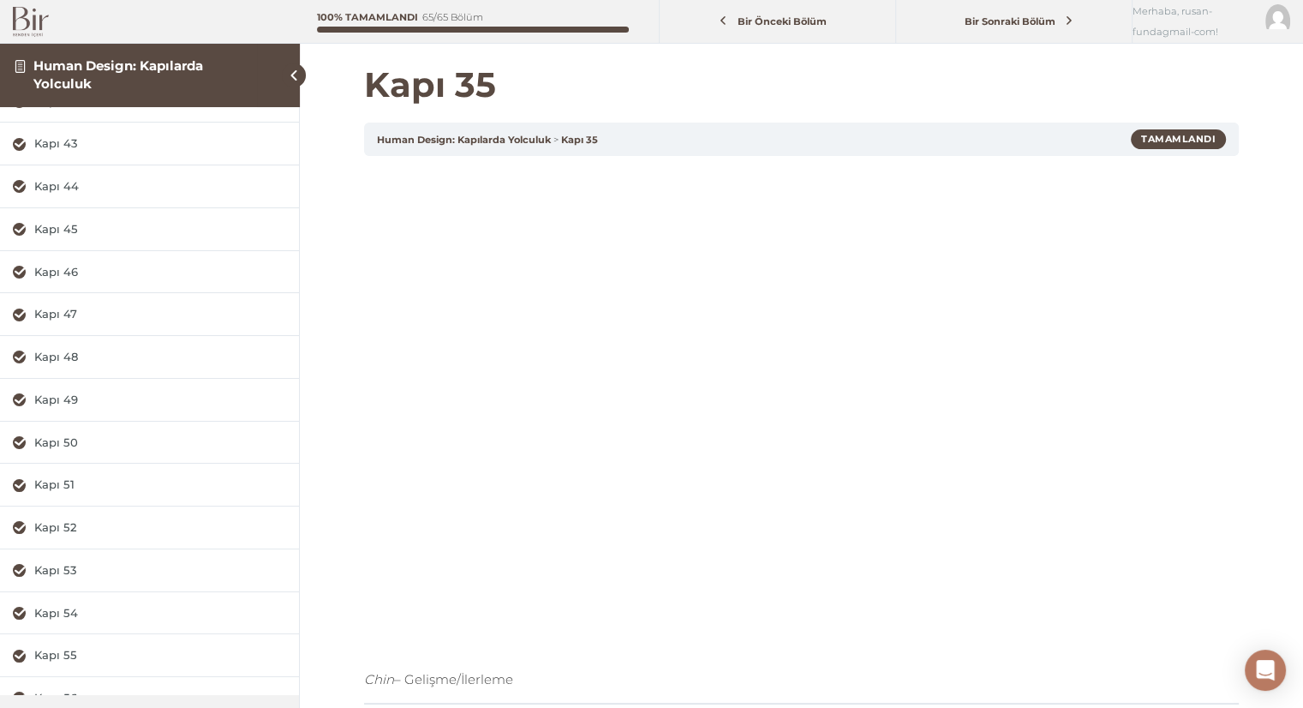
scroll to position [107, 0]
click at [66, 226] on div "Kapı 45" at bounding box center [160, 234] width 252 height 16
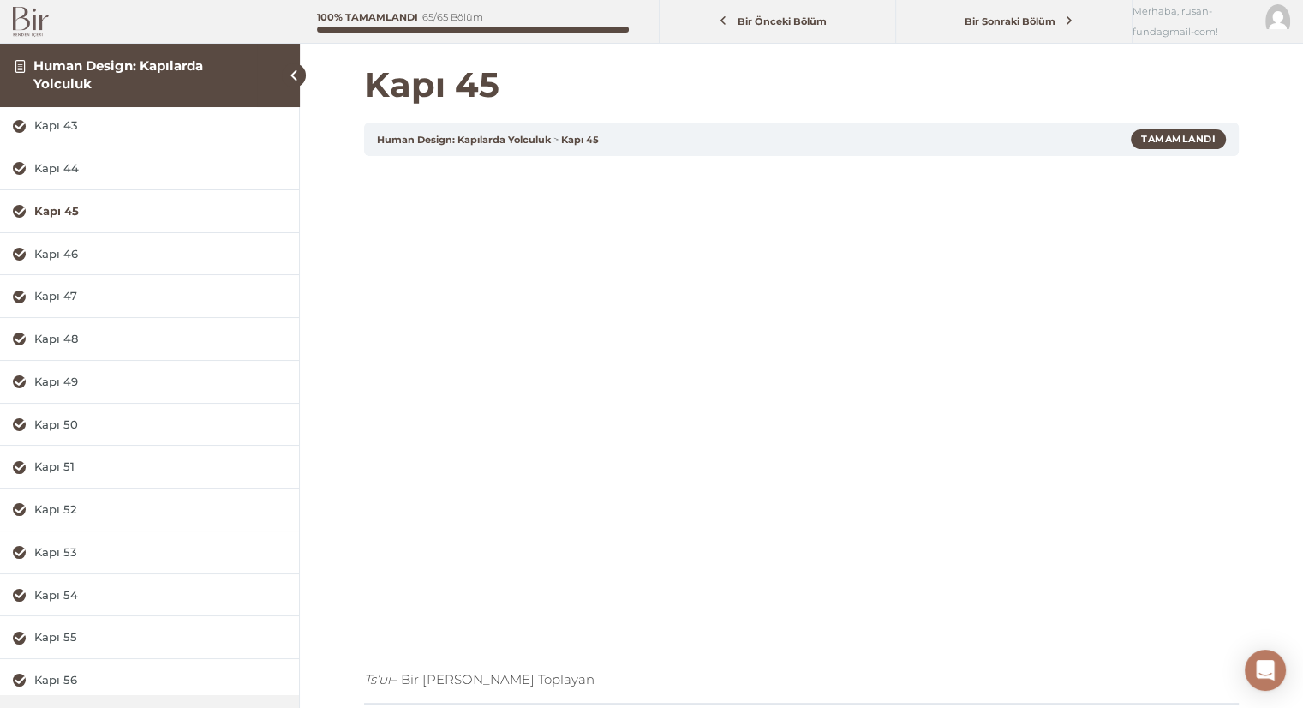
scroll to position [151, 0]
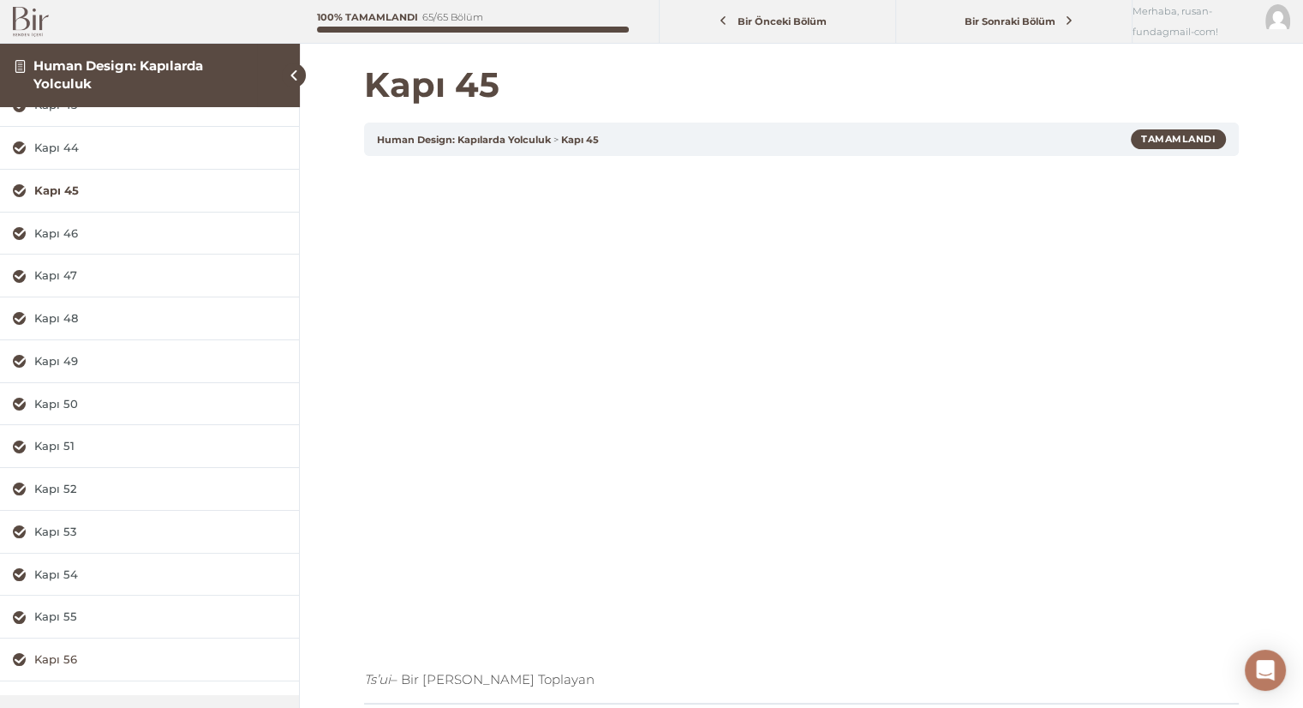
click at [71, 653] on div "Kapı 56" at bounding box center [160, 659] width 252 height 16
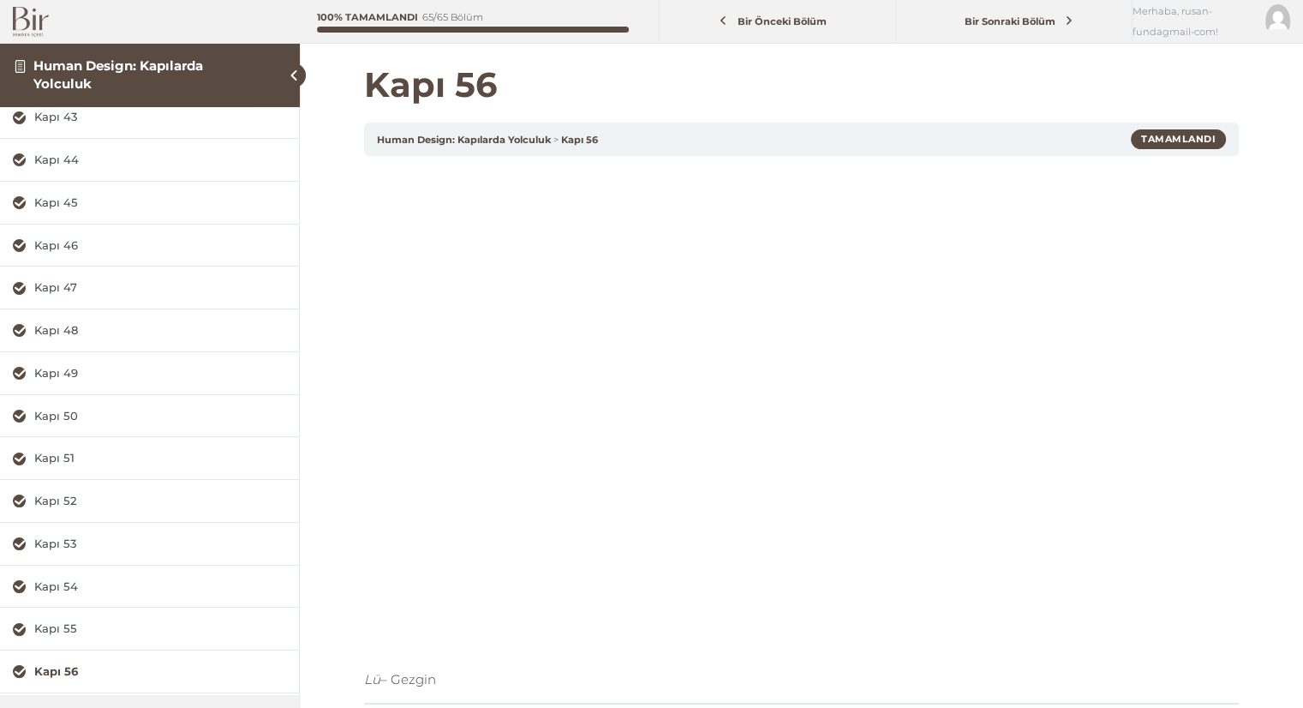
scroll to position [153, 0]
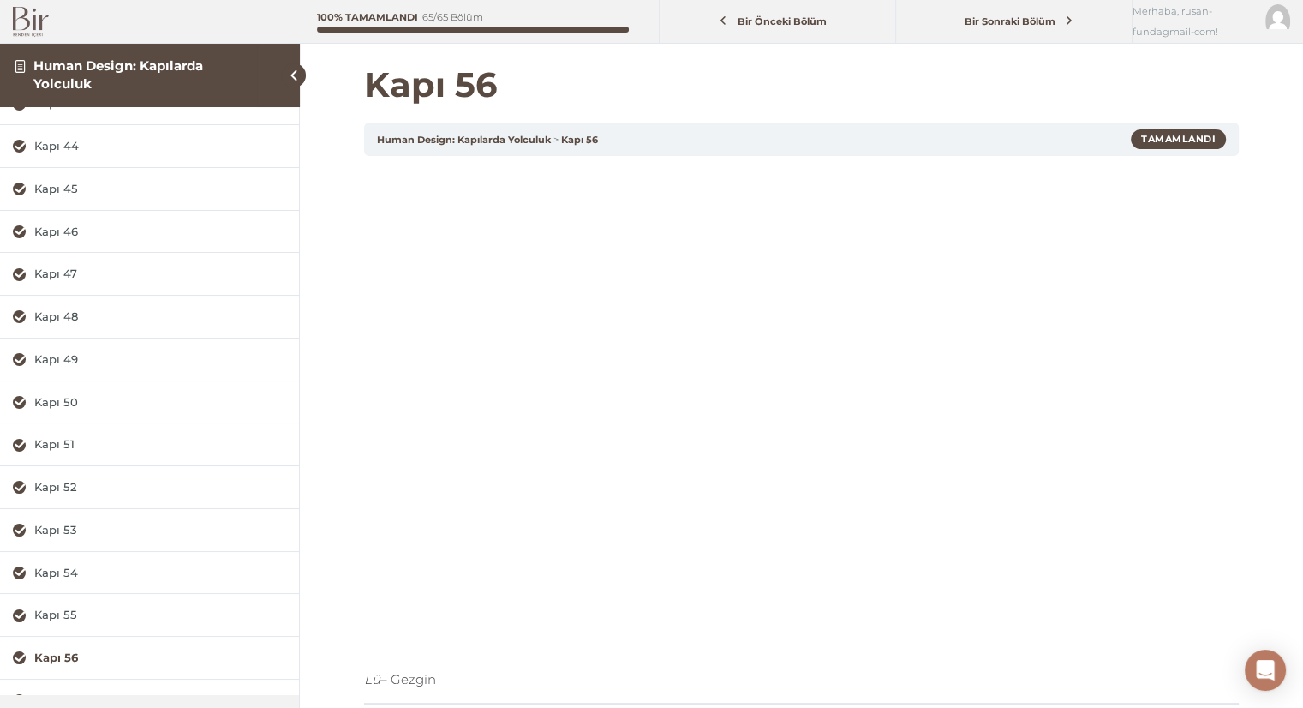
click at [776, 83] on h1 "Kapı 56" at bounding box center [801, 84] width 875 height 41
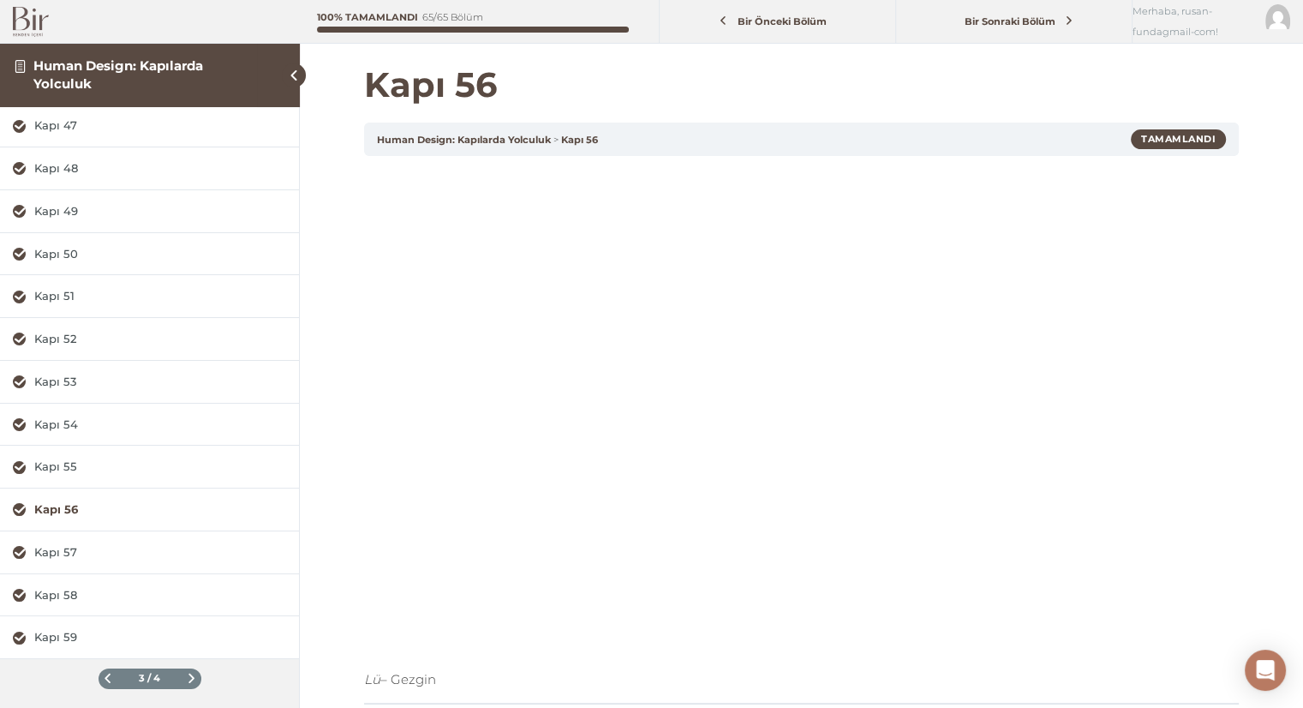
drag, startPoint x: 177, startPoint y: 670, endPoint x: 190, endPoint y: 676, distance: 14.2
click at [190, 676] on div "3 / 4" at bounding box center [150, 678] width 103 height 21
click at [185, 673] on div "3 / 4" at bounding box center [150, 678] width 103 height 21
click at [187, 673] on span at bounding box center [191, 677] width 9 height 9
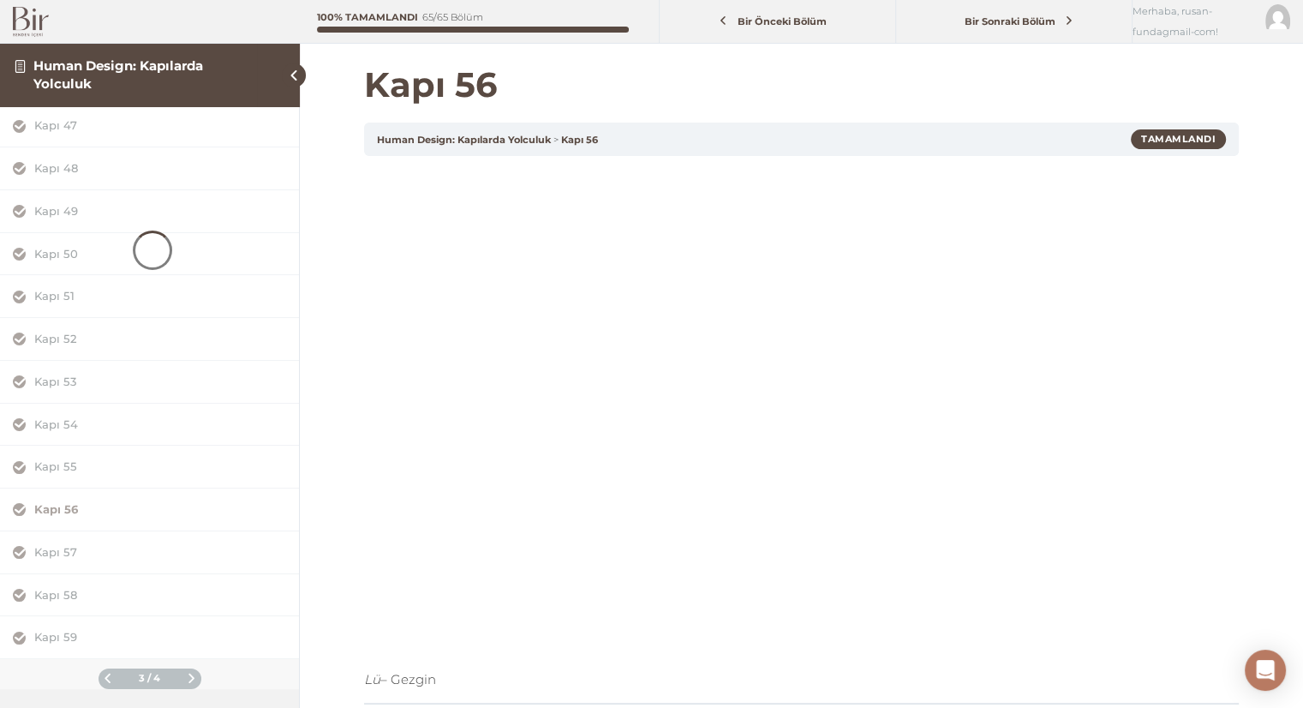
scroll to position [0, 0]
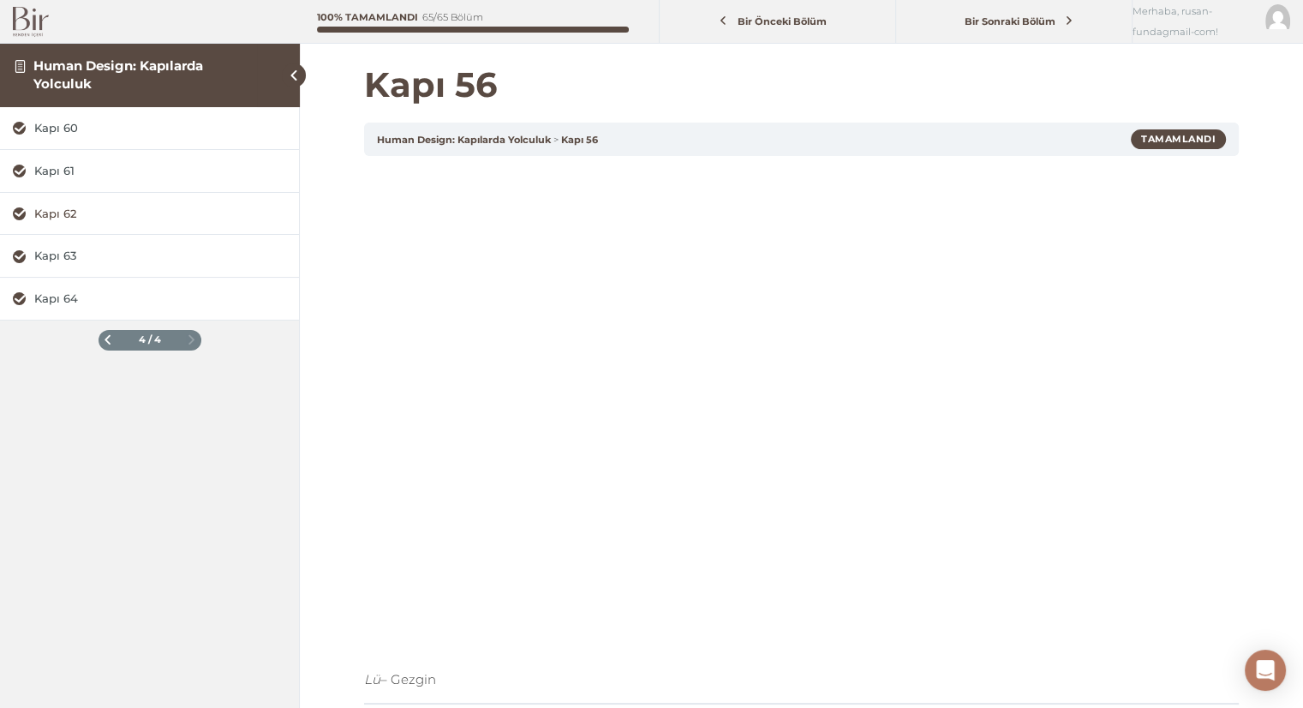
click at [53, 213] on div "Kapı 62" at bounding box center [160, 214] width 252 height 16
click at [110, 338] on span at bounding box center [107, 339] width 9 height 9
click at [110, 338] on div "Kapı 60 Kapı 61 Kapı 62 Kapı 63 Kapı 64 4 / 4" at bounding box center [149, 228] width 299 height 243
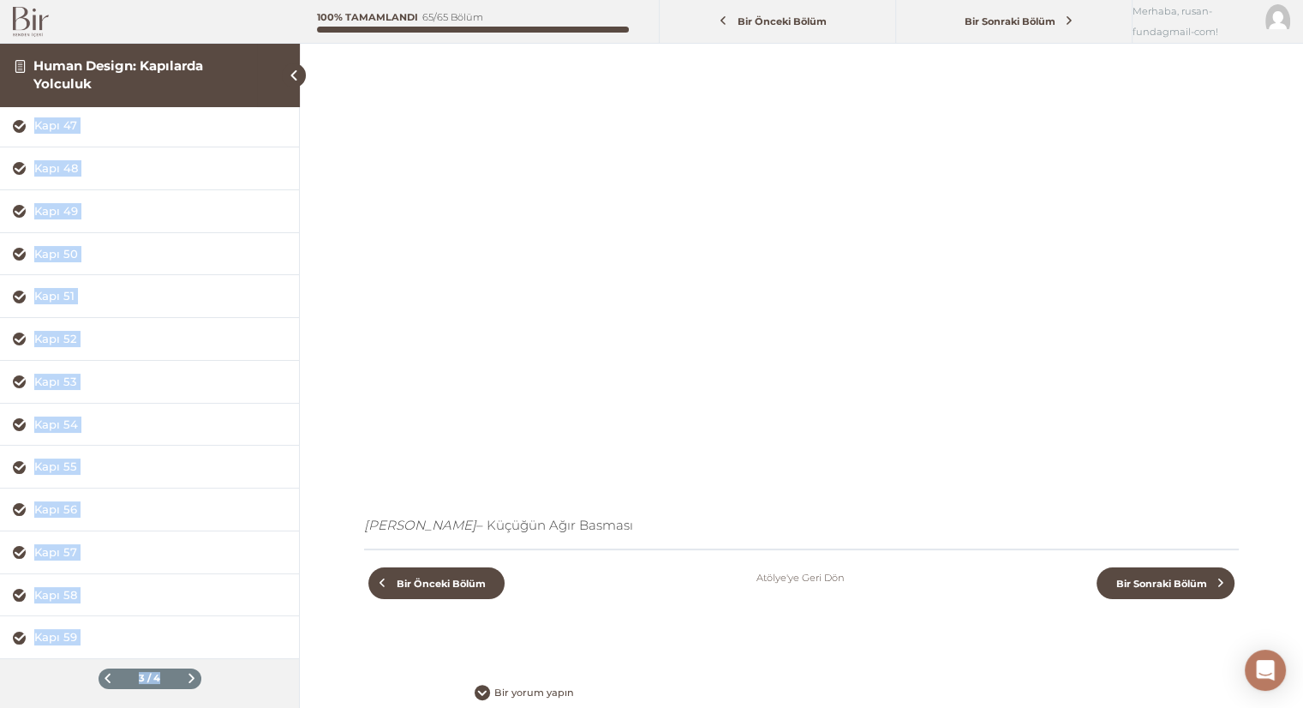
scroll to position [175, 0]
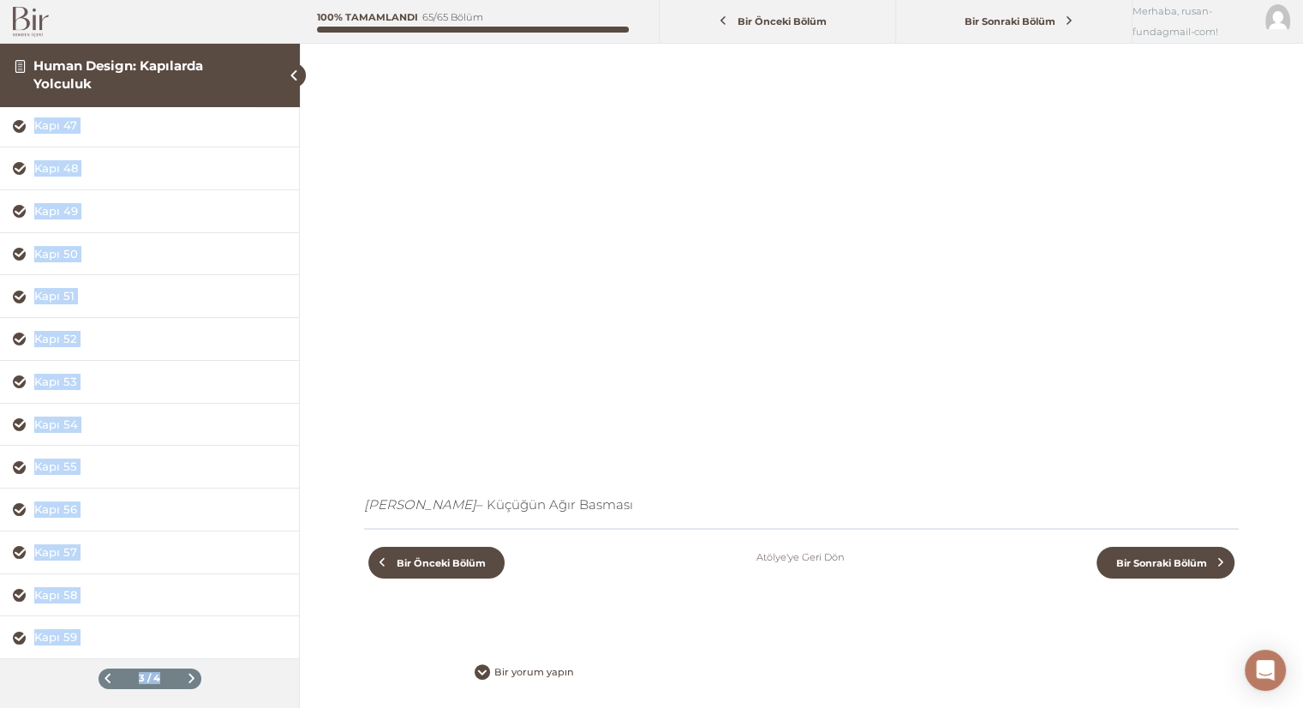
click at [103, 673] on span at bounding box center [107, 677] width 9 height 9
click at [151, 64] on link "Human Design: Kapılarda Yolculuk" at bounding box center [118, 73] width 170 height 33
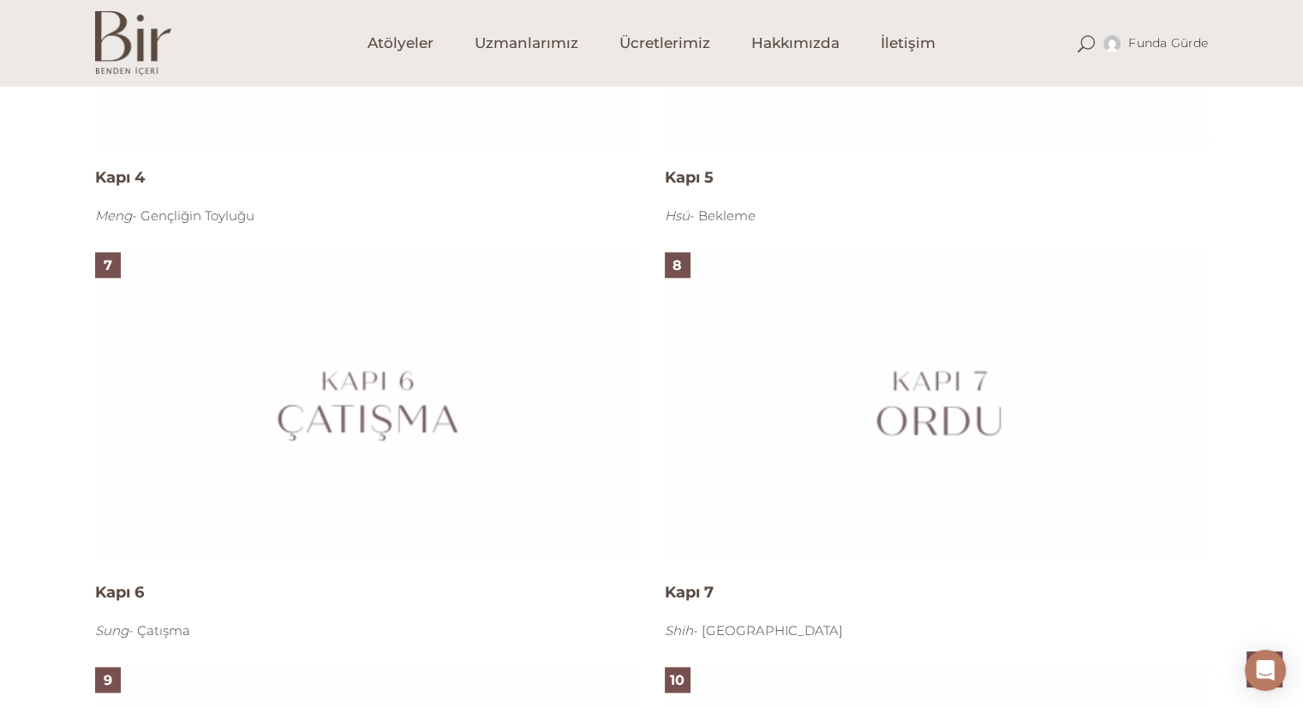
scroll to position [2241, 0]
click at [370, 404] on img at bounding box center [367, 401] width 544 height 306
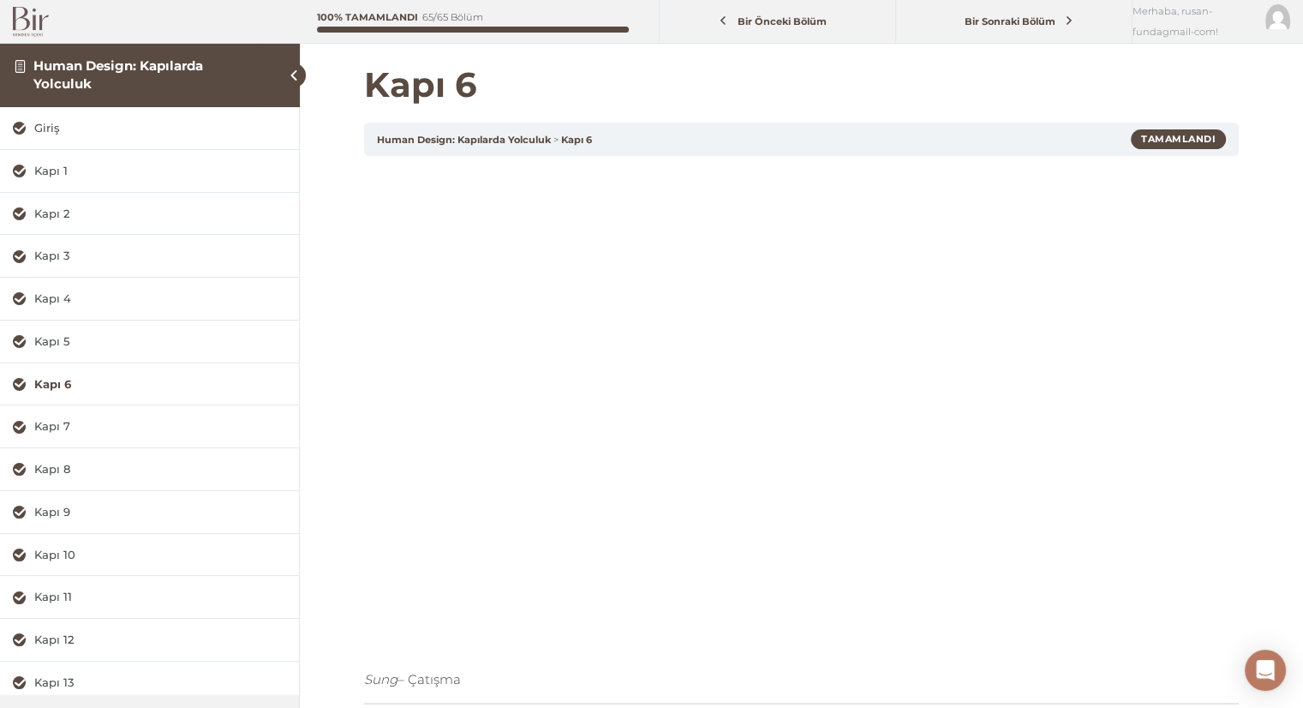
click at [788, 93] on h1 "Kapı 6" at bounding box center [801, 84] width 875 height 41
